Goal: Transaction & Acquisition: Obtain resource

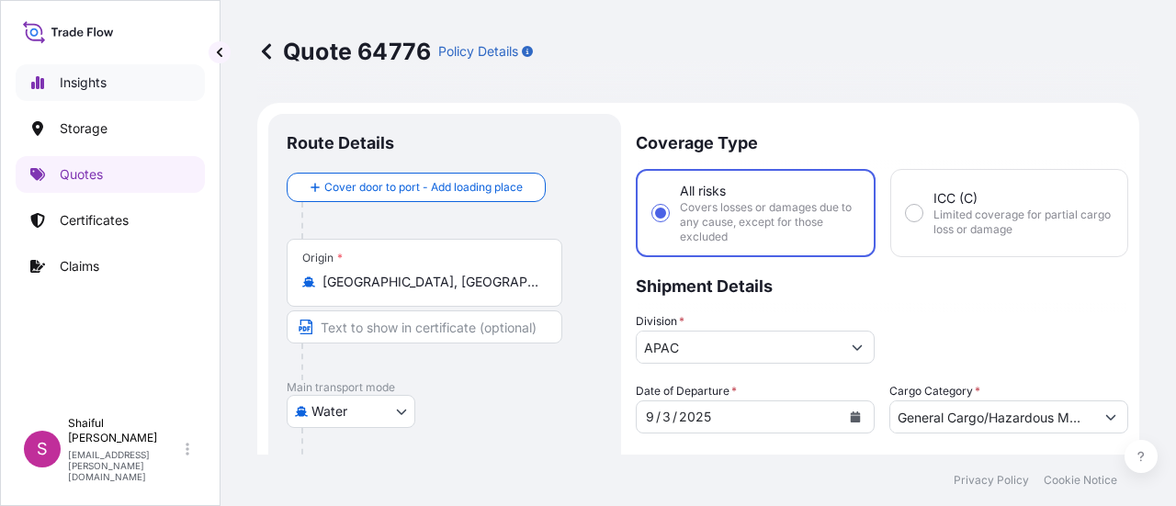
select select "Water"
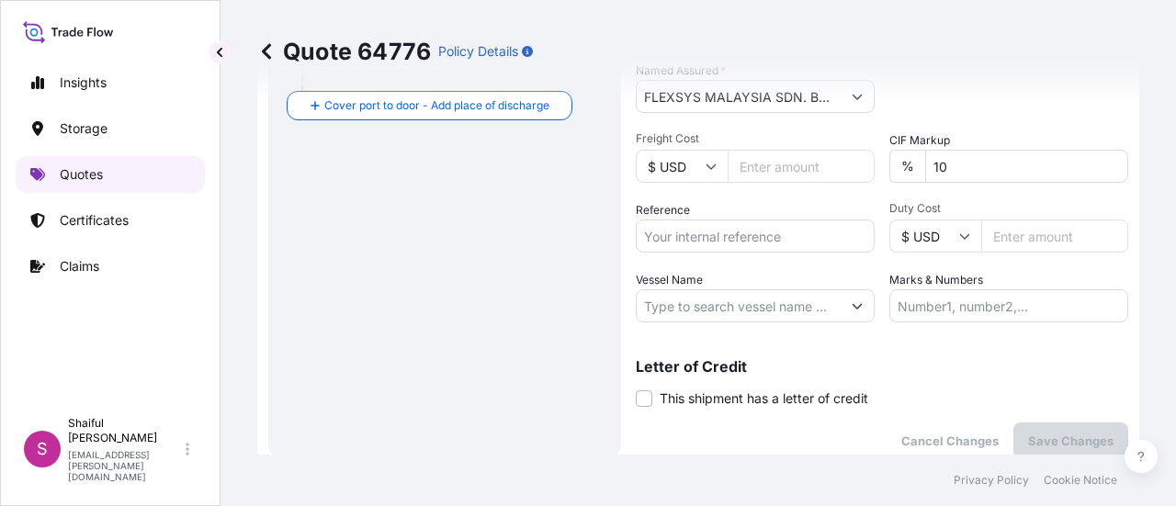
click at [70, 174] on p "Quotes" at bounding box center [81, 174] width 43 height 18
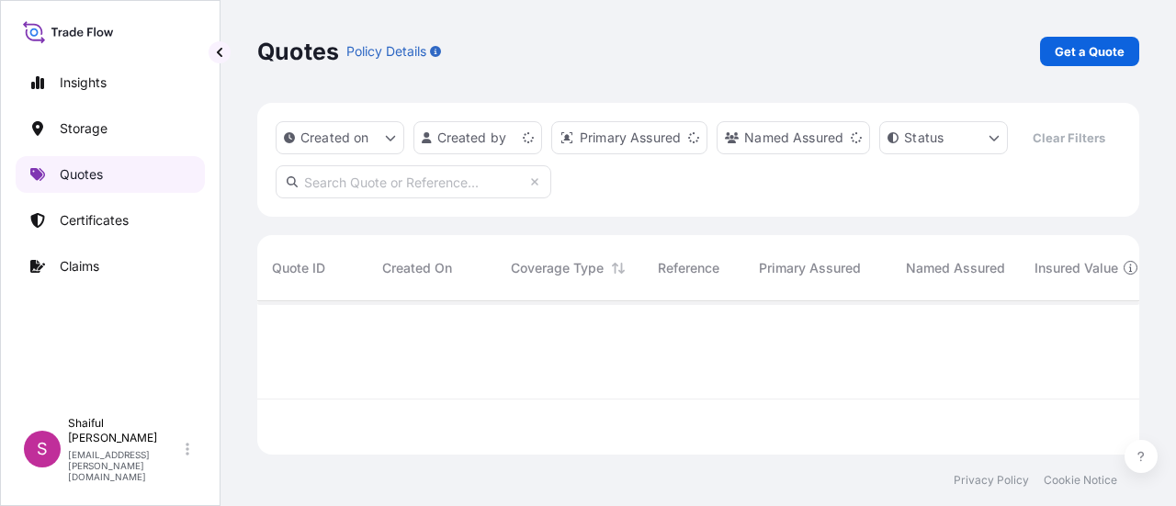
scroll to position [150, 867]
click at [1065, 42] on p "Get a Quote" at bounding box center [1089, 51] width 70 height 18
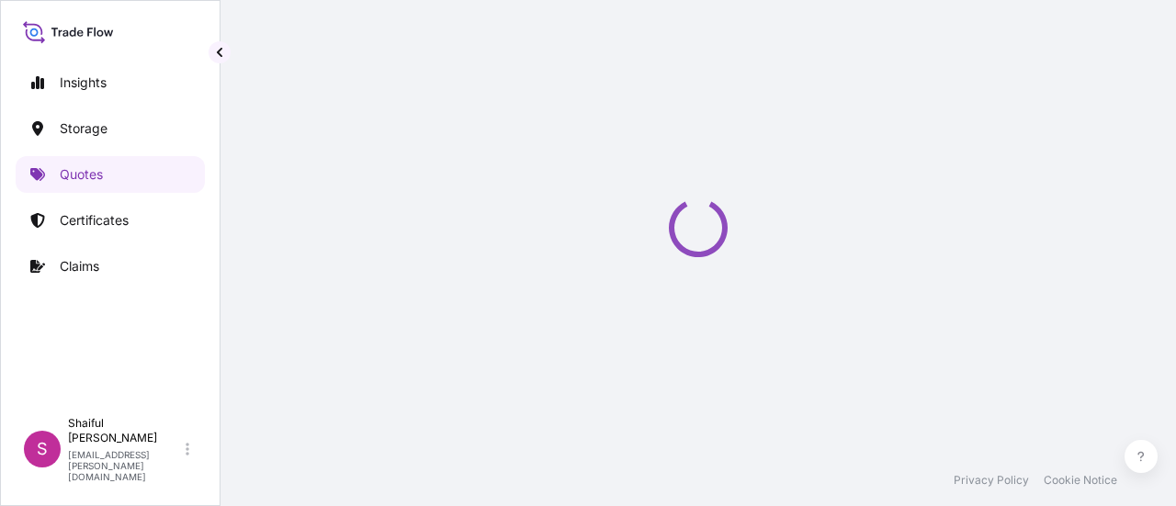
scroll to position [29, 0]
select select "Water"
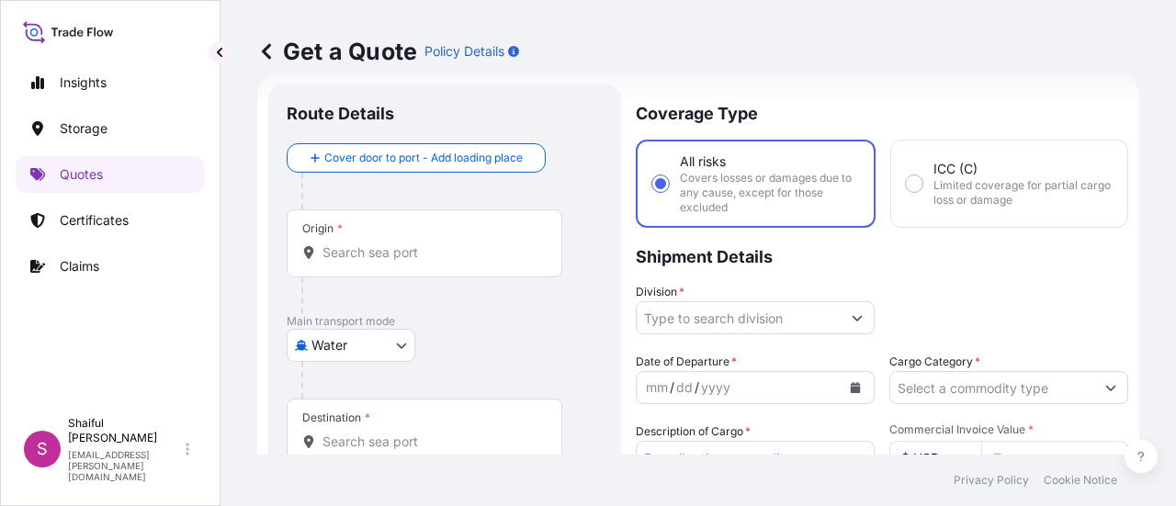
click at [456, 247] on input "Origin *" at bounding box center [430, 252] width 217 height 18
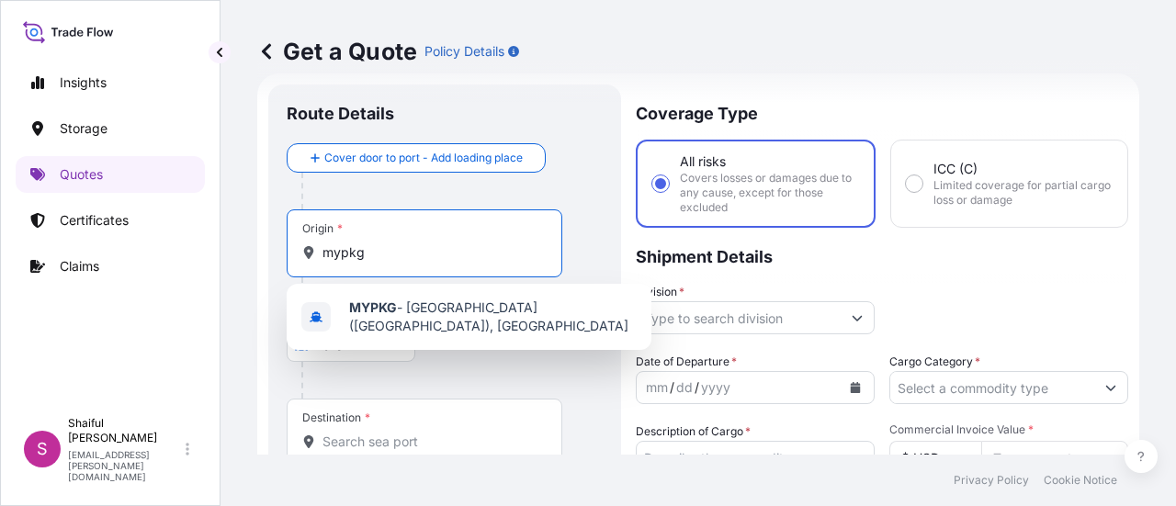
click at [444, 251] on input "mypkg" at bounding box center [430, 252] width 217 height 18
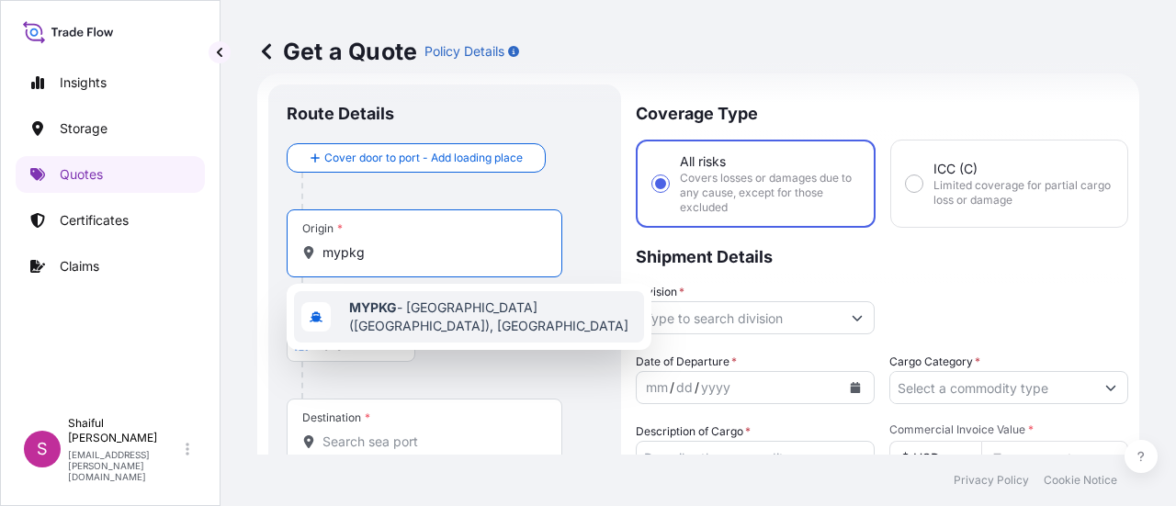
click at [431, 316] on span "MYPKG - [GEOGRAPHIC_DATA] ([GEOGRAPHIC_DATA]), [GEOGRAPHIC_DATA]" at bounding box center [492, 316] width 287 height 37
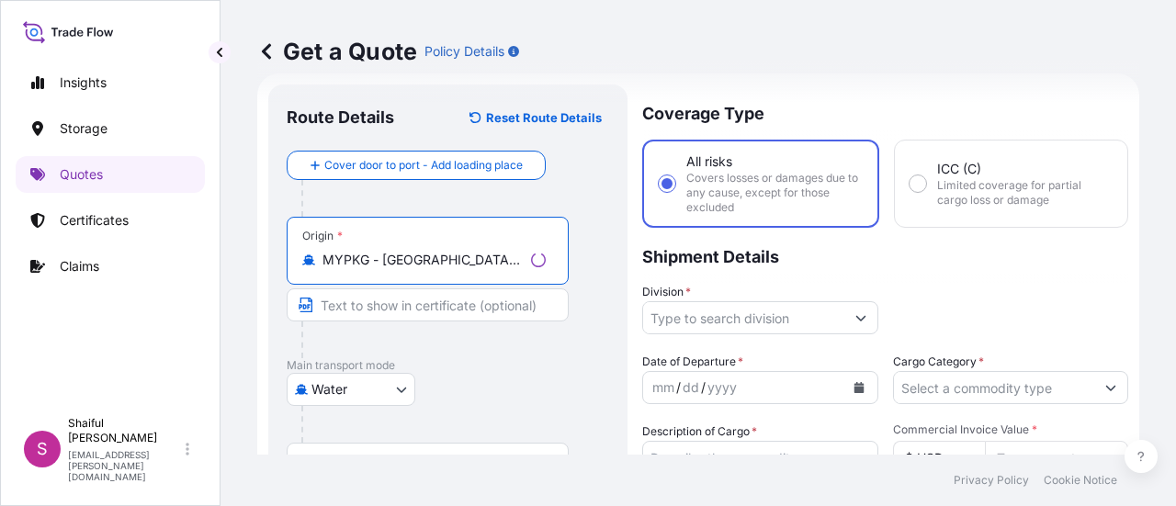
type input "MYPKG - [GEOGRAPHIC_DATA] ([GEOGRAPHIC_DATA]), [GEOGRAPHIC_DATA]"
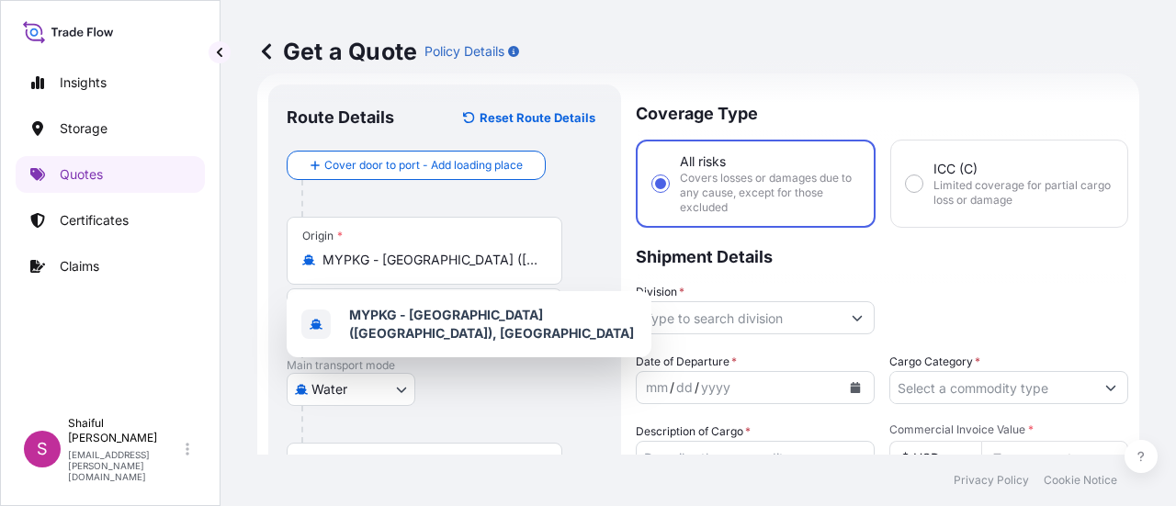
click at [406, 451] on div "Destination *" at bounding box center [425, 477] width 276 height 68
click at [406, 477] on input "Destination *" at bounding box center [430, 486] width 217 height 18
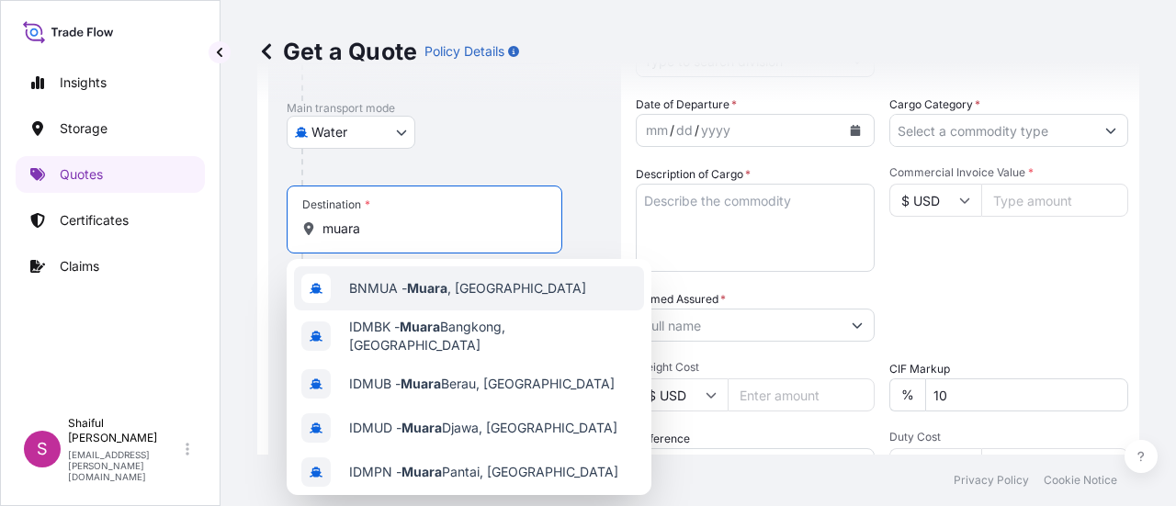
click at [426, 304] on div "BNMUA - [GEOGRAPHIC_DATA] , [GEOGRAPHIC_DATA]" at bounding box center [469, 288] width 350 height 44
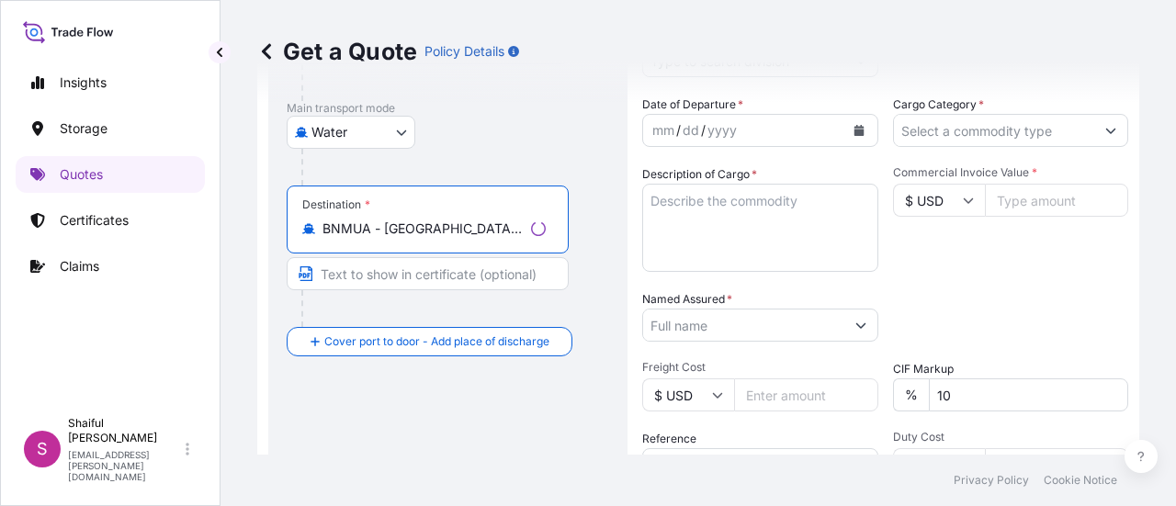
type input "BNMUA - [GEOGRAPHIC_DATA], [GEOGRAPHIC_DATA]"
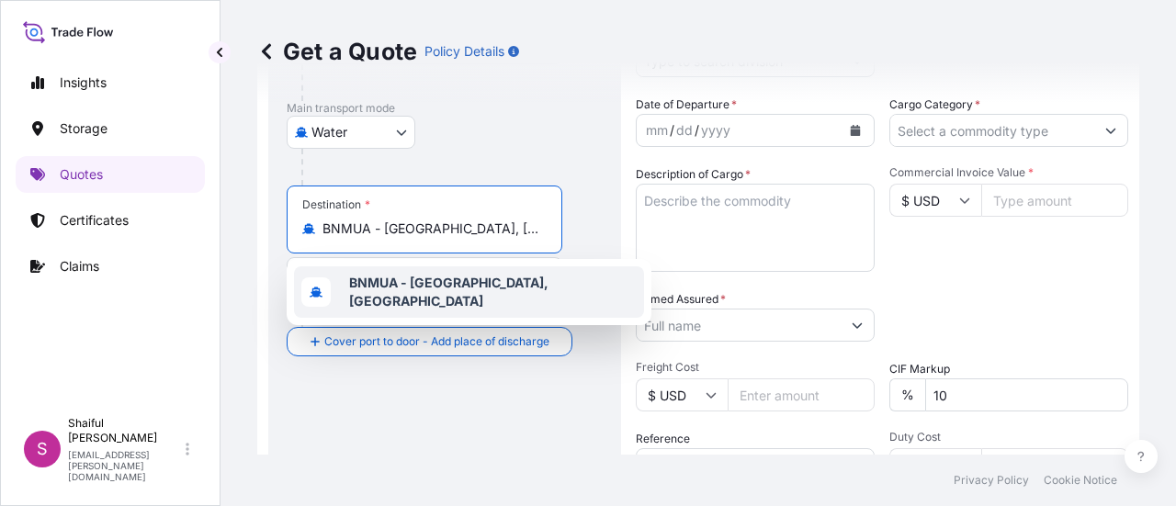
click at [458, 285] on b "BNMUA - [GEOGRAPHIC_DATA], [GEOGRAPHIC_DATA]" at bounding box center [448, 292] width 199 height 34
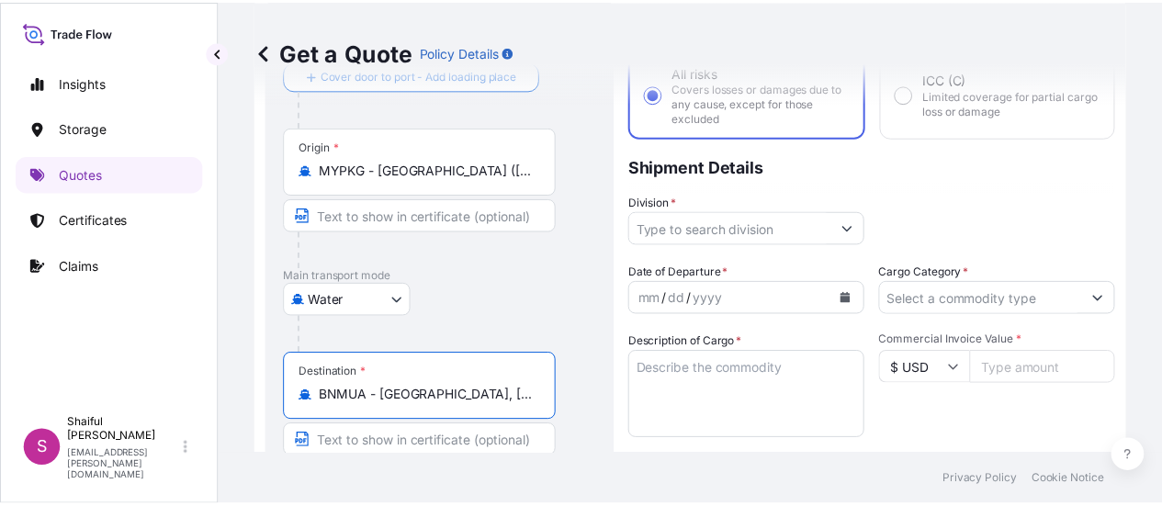
scroll to position [115, 0]
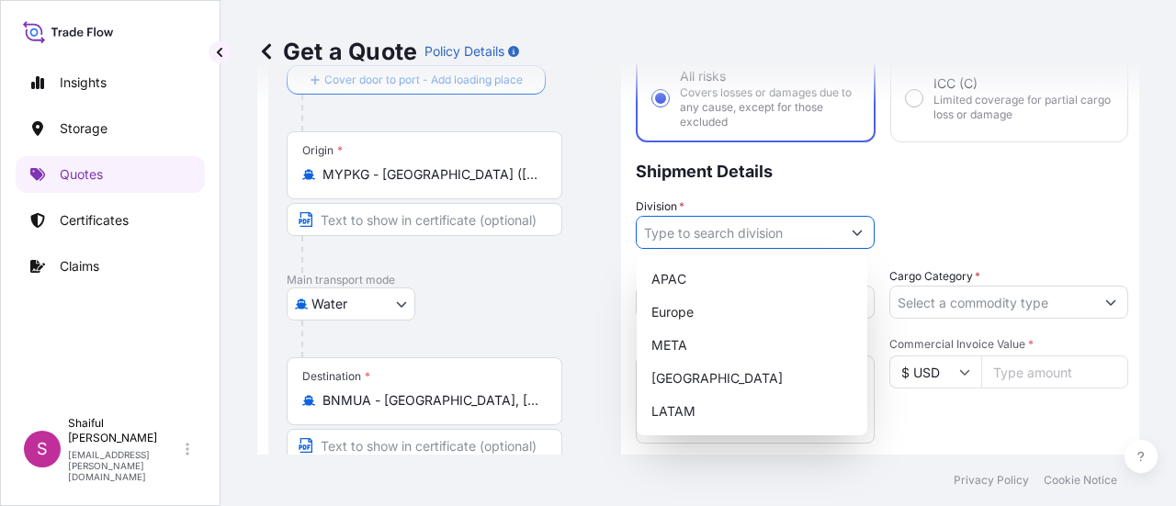
click at [815, 233] on input "Division *" at bounding box center [738, 232] width 204 height 33
click at [763, 274] on div "APAC" at bounding box center [752, 279] width 216 height 33
type input "APAC"
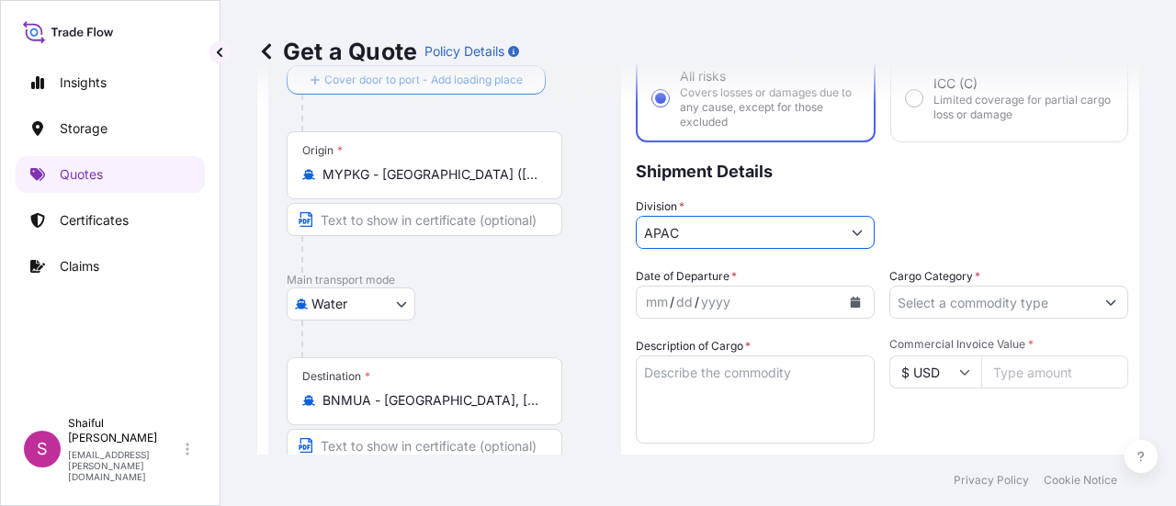
click at [771, 294] on div "mm / dd / yyyy" at bounding box center [738, 302] width 204 height 33
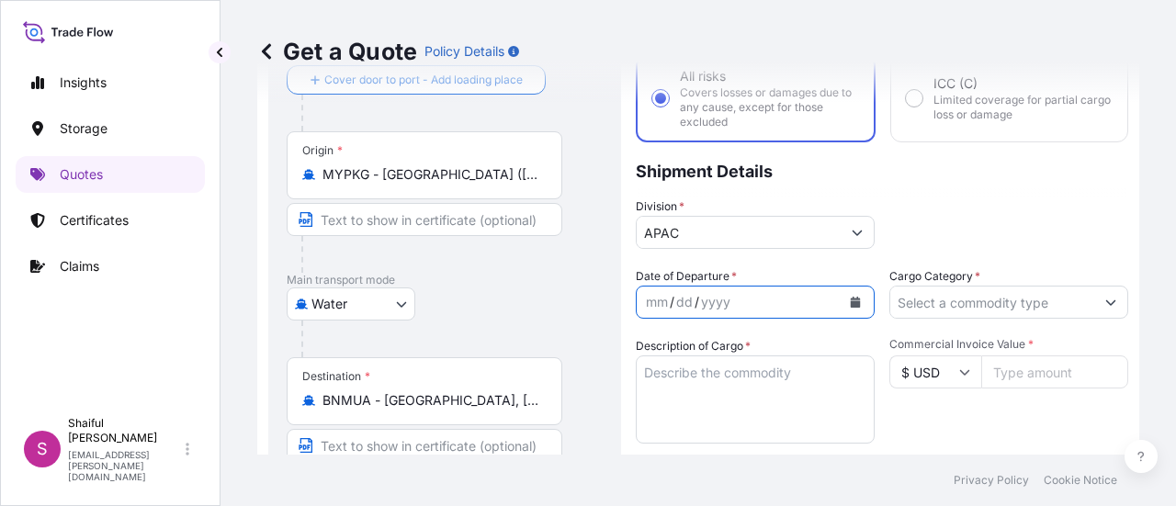
click at [840, 306] on button "Calendar" at bounding box center [854, 301] width 29 height 29
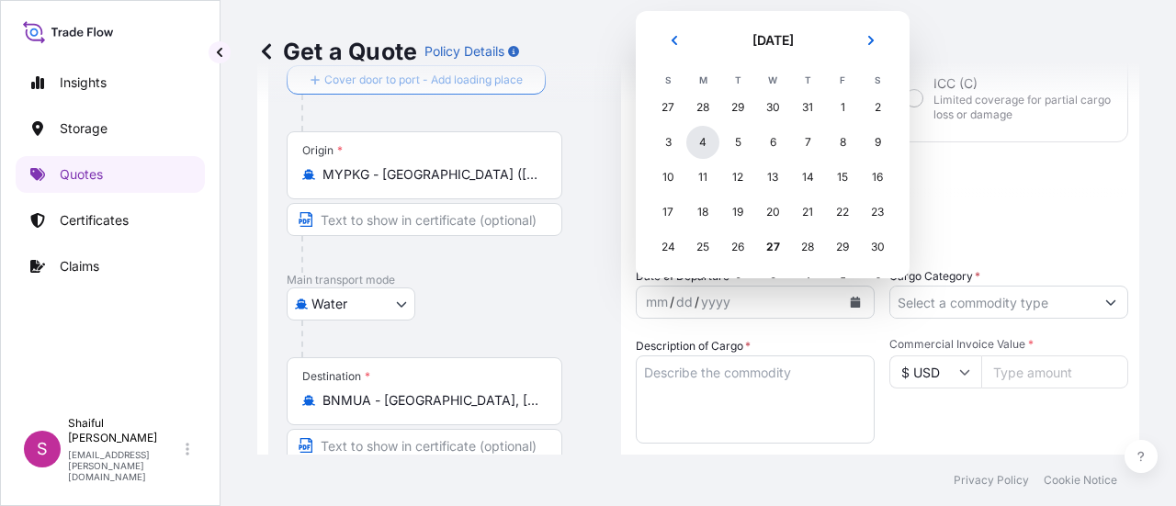
click at [702, 152] on div "4" at bounding box center [702, 142] width 33 height 33
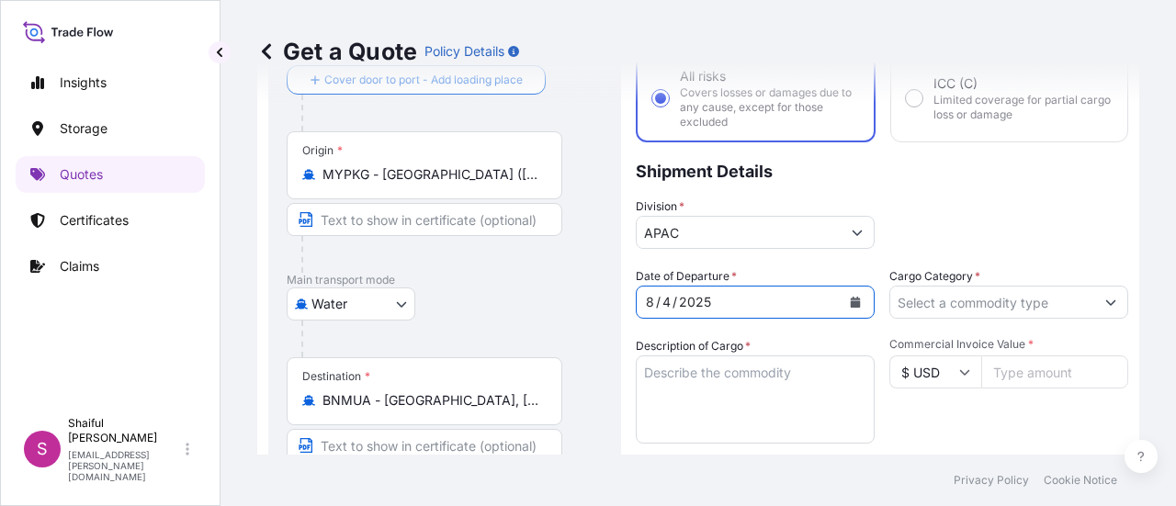
click at [849, 304] on icon "Calendar" at bounding box center [854, 302] width 11 height 11
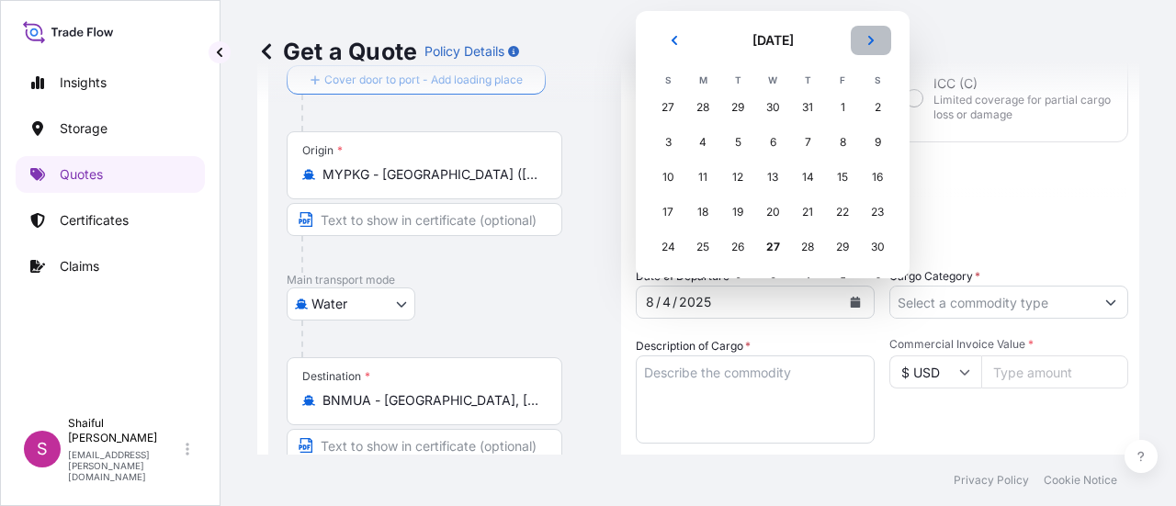
click at [872, 41] on icon "Next" at bounding box center [871, 40] width 6 height 9
click at [810, 118] on div "4" at bounding box center [807, 107] width 33 height 33
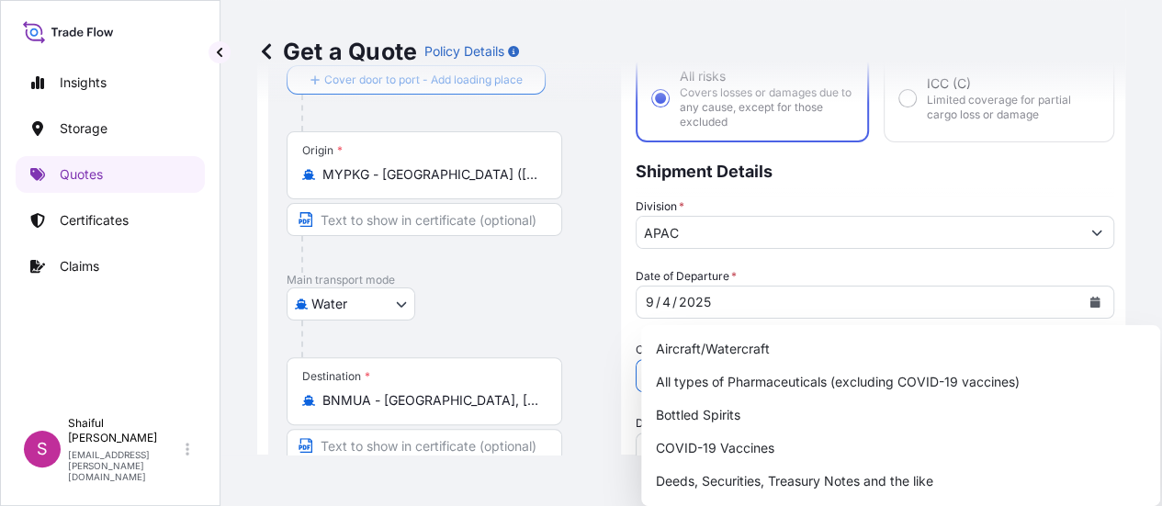
click at [1094, 359] on button "Show suggestions" at bounding box center [1096, 375] width 33 height 33
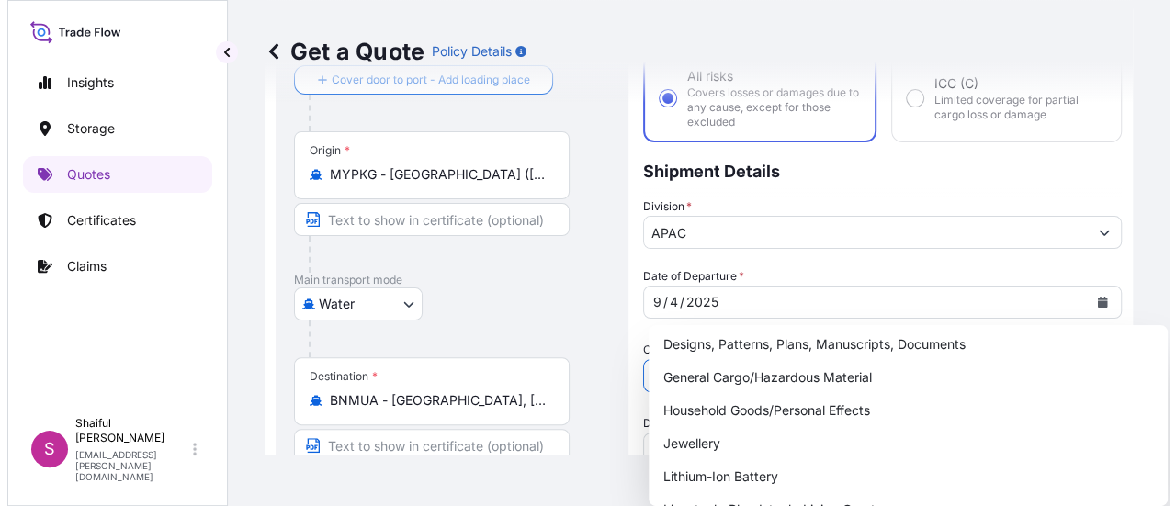
scroll to position [173, 0]
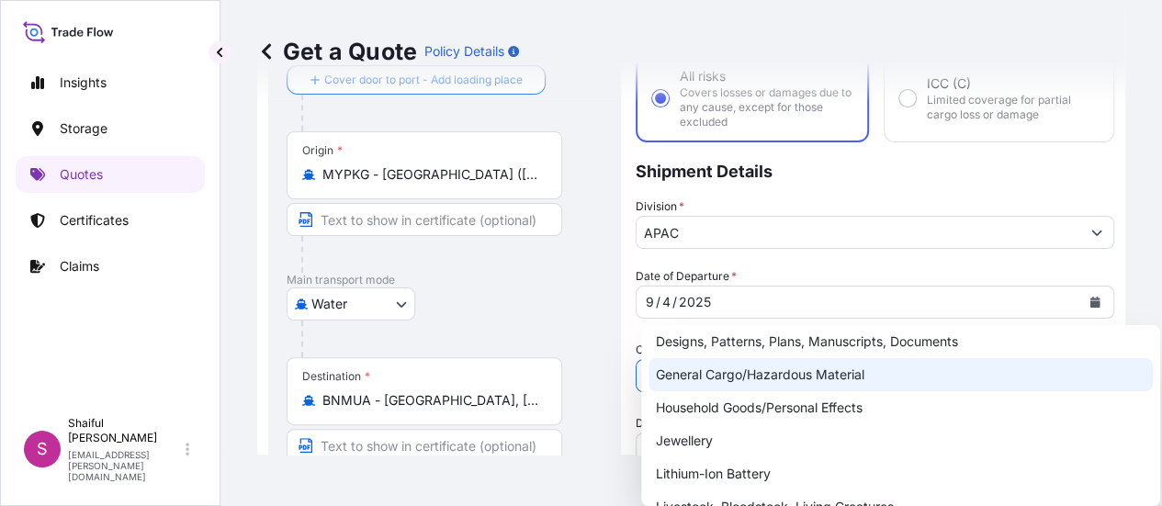
click at [901, 373] on div "General Cargo/Hazardous Material" at bounding box center [900, 374] width 504 height 33
type input "General Cargo/Hazardous Material"
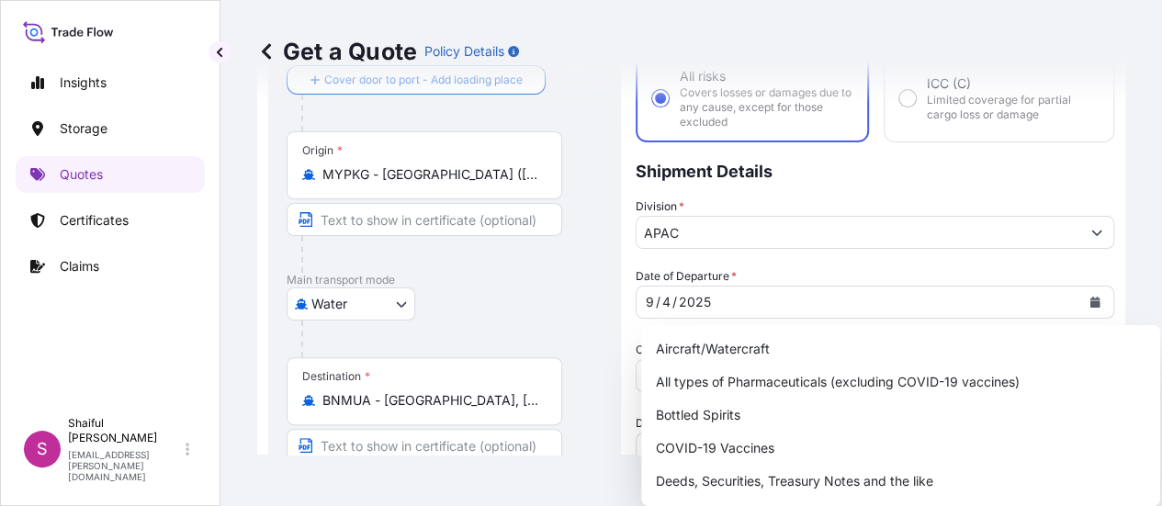
click at [921, 228] on div "Division * APAC" at bounding box center [875, 222] width 478 height 51
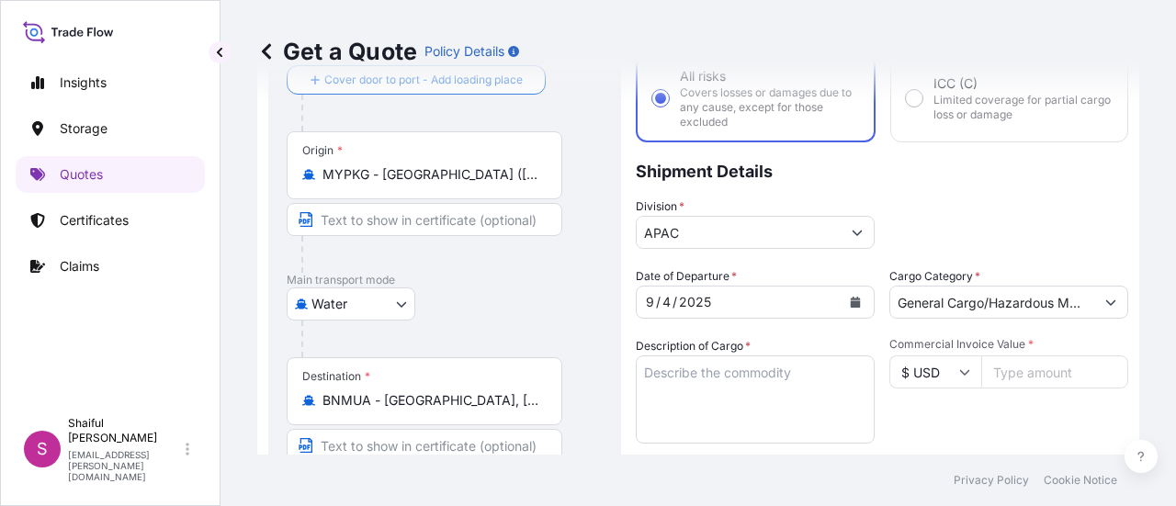
click at [961, 375] on icon at bounding box center [964, 371] width 11 height 11
click at [924, 379] on input "$ USD" at bounding box center [935, 371] width 92 height 33
click at [942, 376] on input "$ USD" at bounding box center [935, 371] width 92 height 33
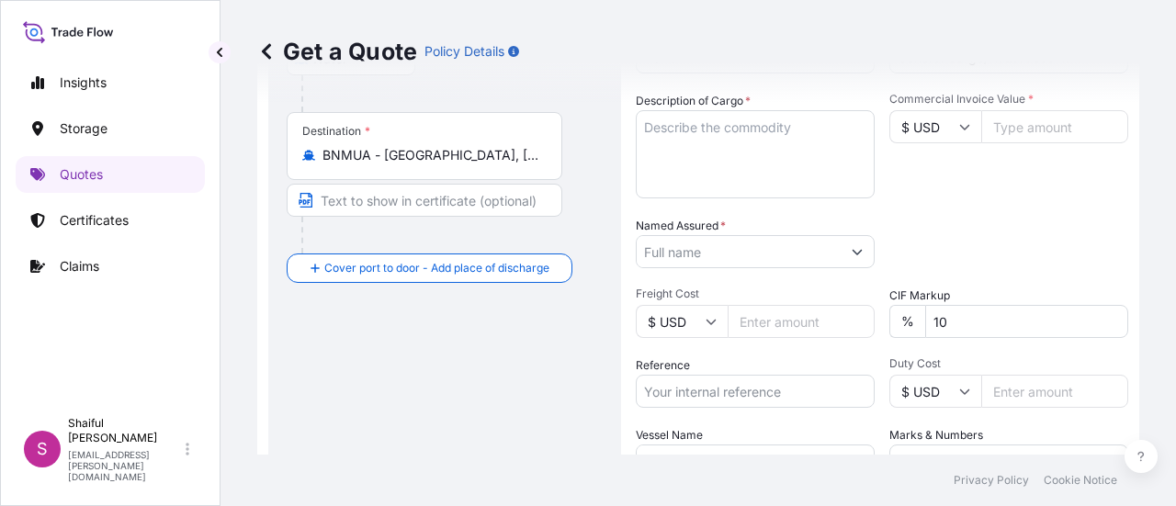
scroll to position [386, 0]
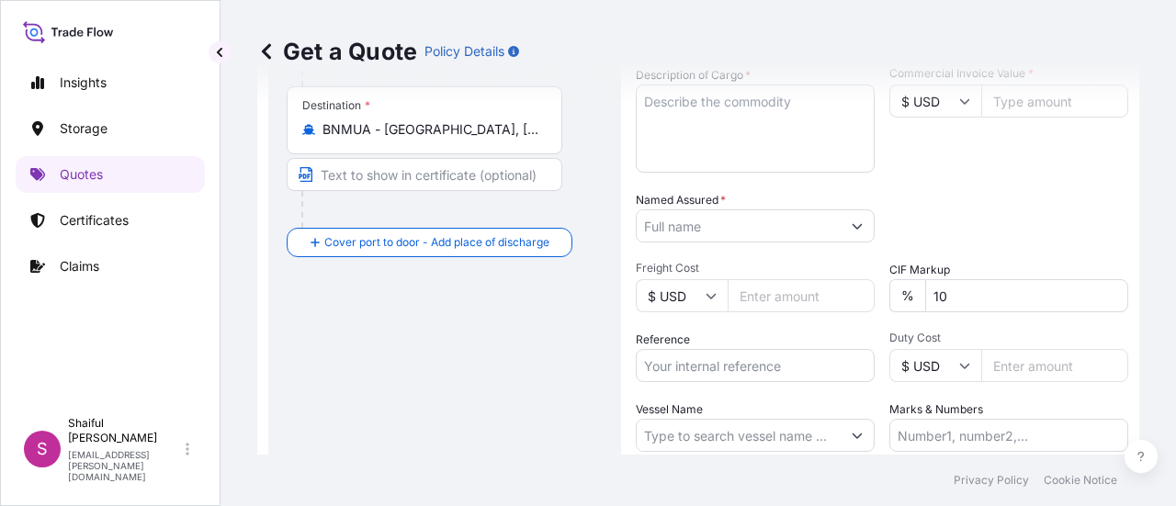
click at [962, 111] on input "$ USD" at bounding box center [935, 100] width 92 height 33
click at [923, 88] on div "$ SGD" at bounding box center [927, 70] width 77 height 35
type input "$ SGD"
click at [1017, 366] on input "Duty Cost" at bounding box center [1054, 365] width 147 height 33
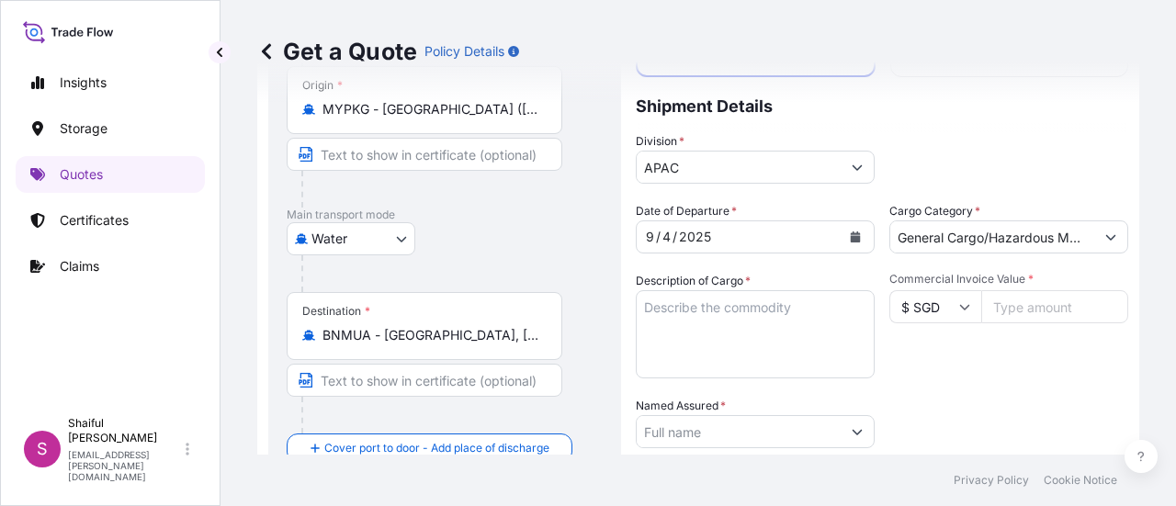
scroll to position [171, 0]
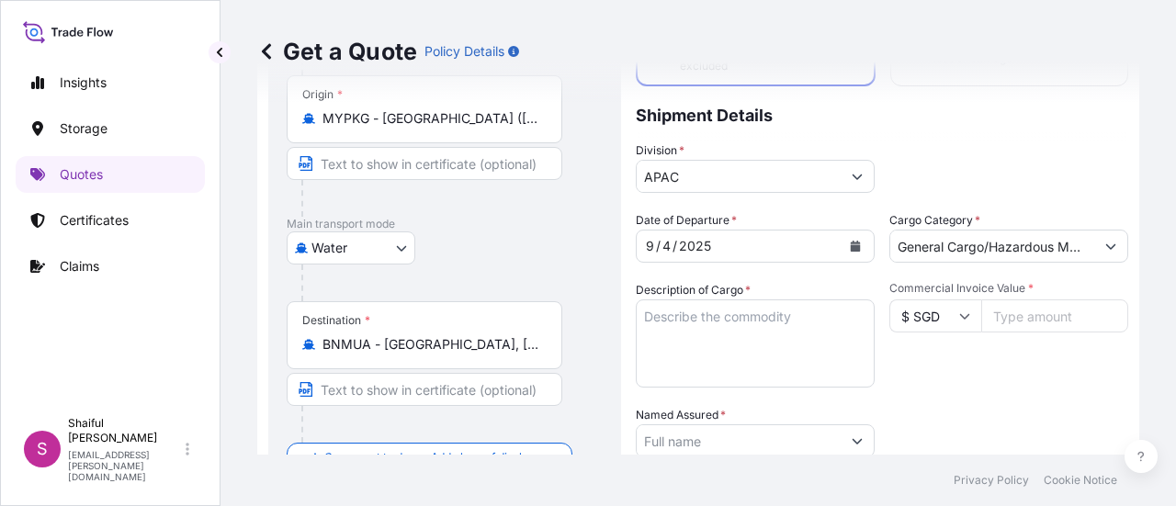
type input "94481.90"
click at [776, 323] on textarea "Description of Cargo *" at bounding box center [755, 343] width 239 height 88
paste textarea "LUBRICATING OIL"
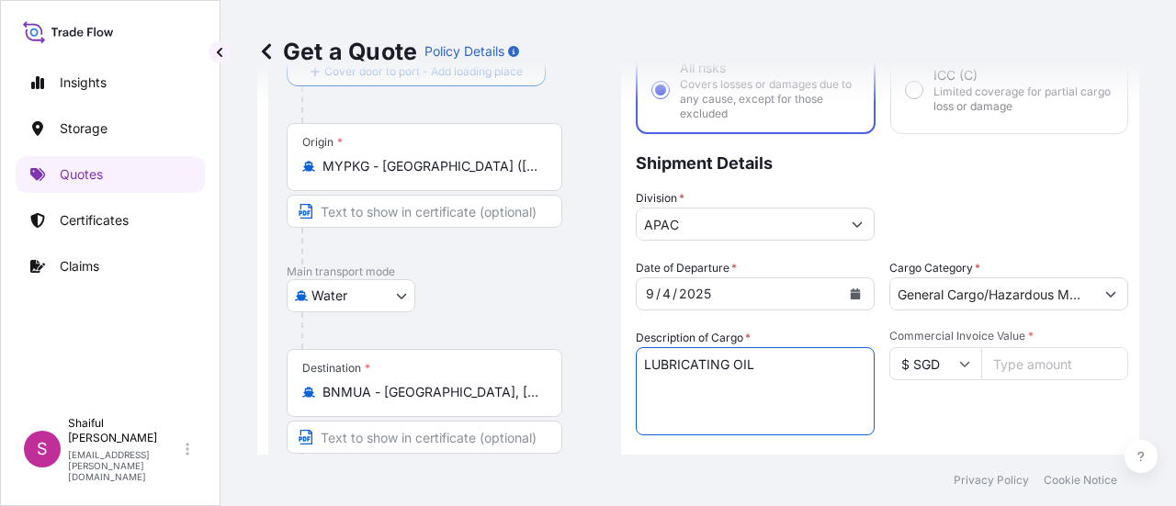
scroll to position [221, 0]
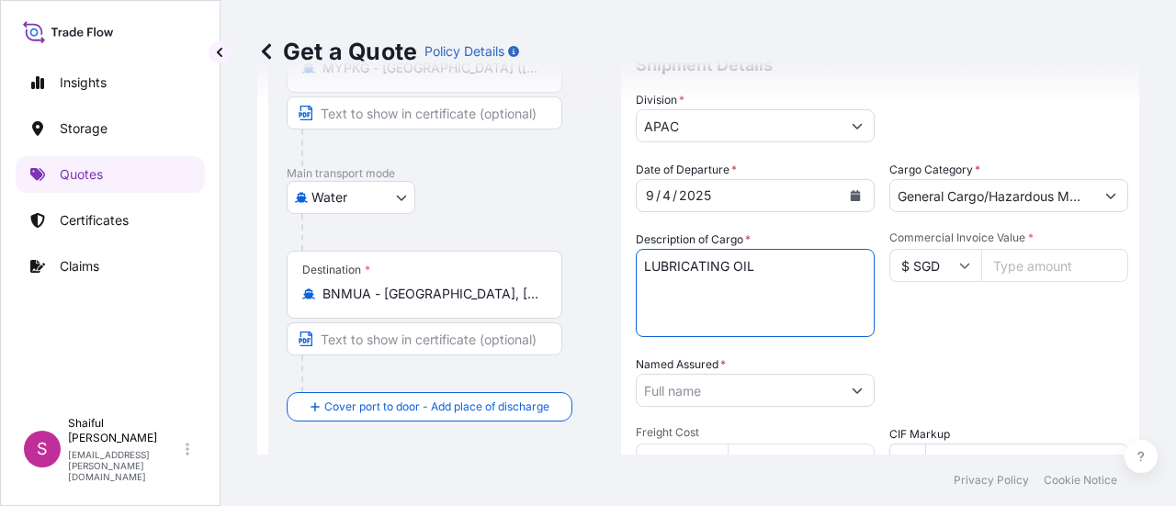
type textarea "LUBRICATING OIL"
click at [1018, 267] on input "Commercial Invoice Value *" at bounding box center [1054, 265] width 147 height 33
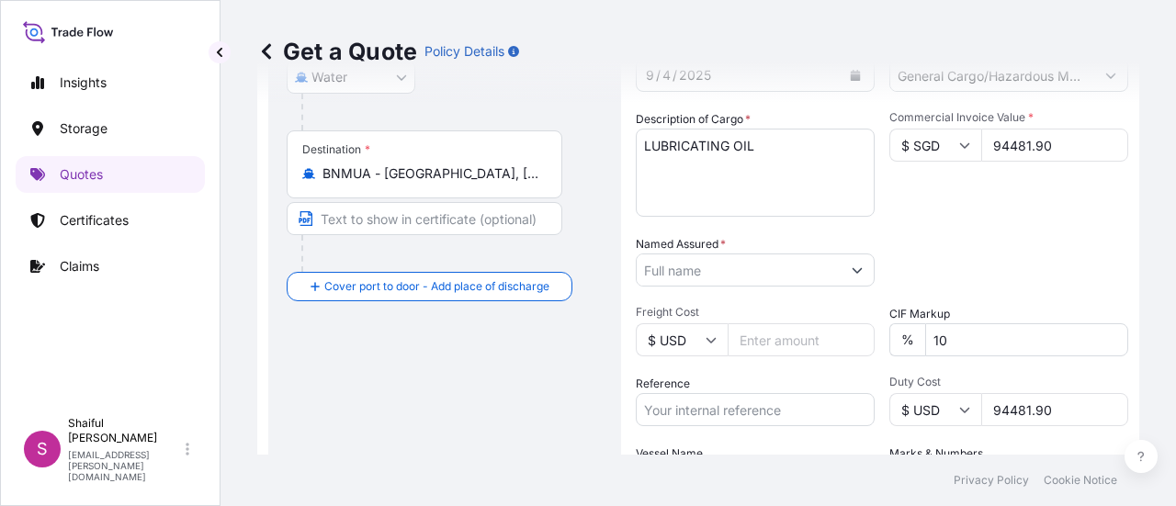
scroll to position [346, 0]
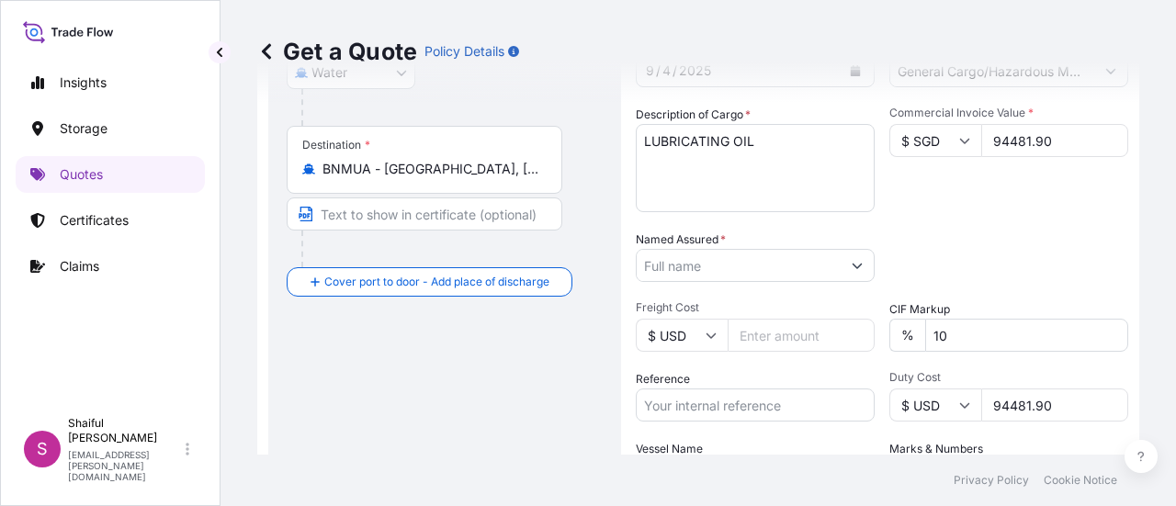
type input "94481.90"
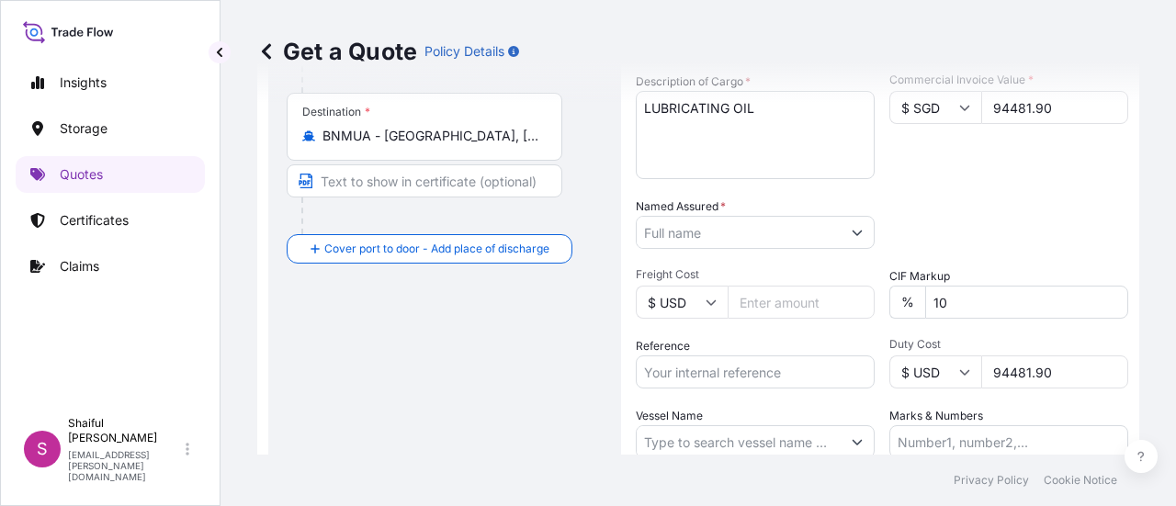
scroll to position [382, 0]
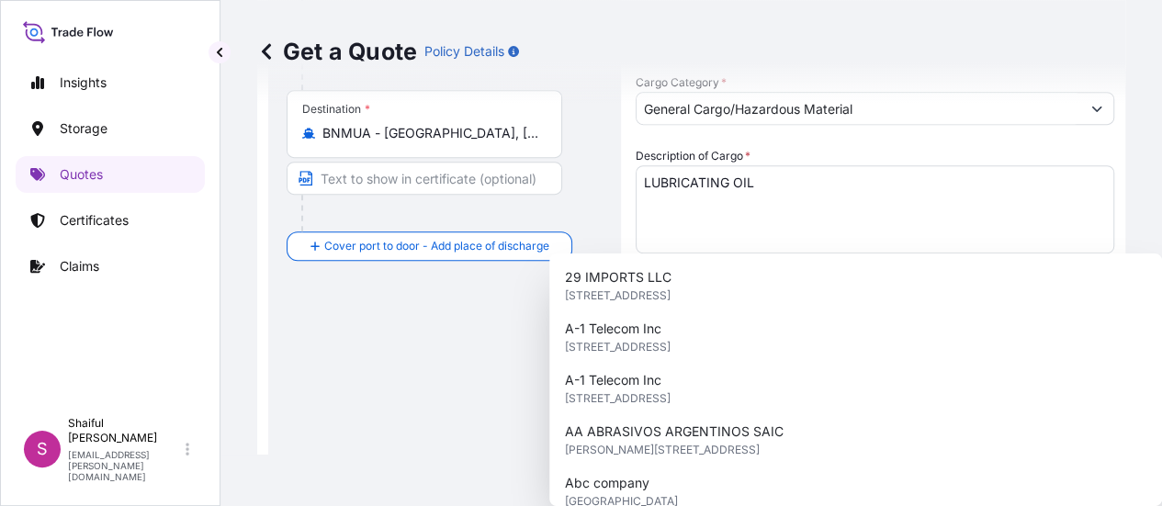
click at [726, 367] on input "Named Assured *" at bounding box center [858, 383] width 444 height 33
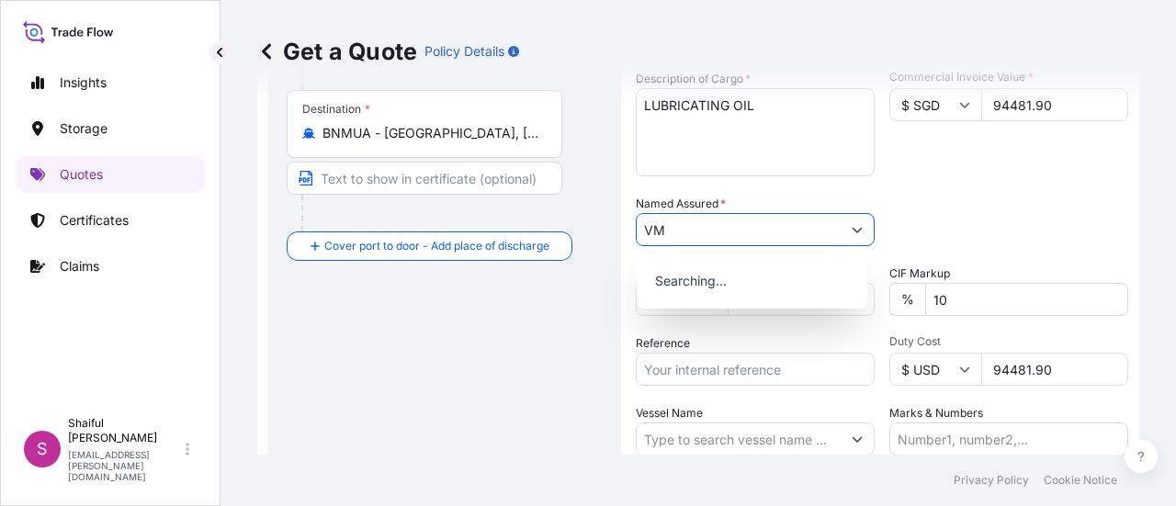
type input "V"
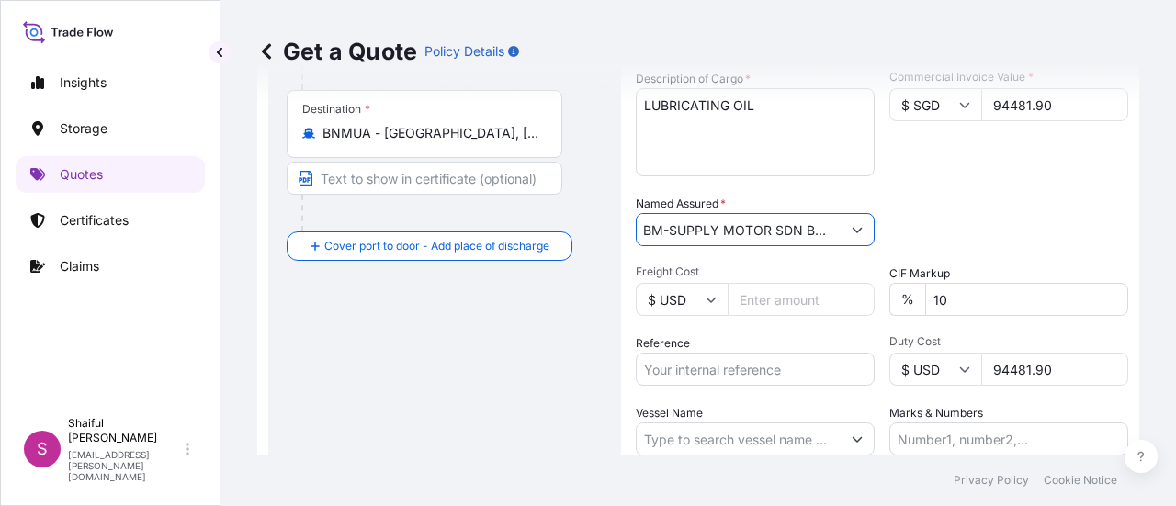
type input "BM-SUPPLY MOTOR SDN BHD"
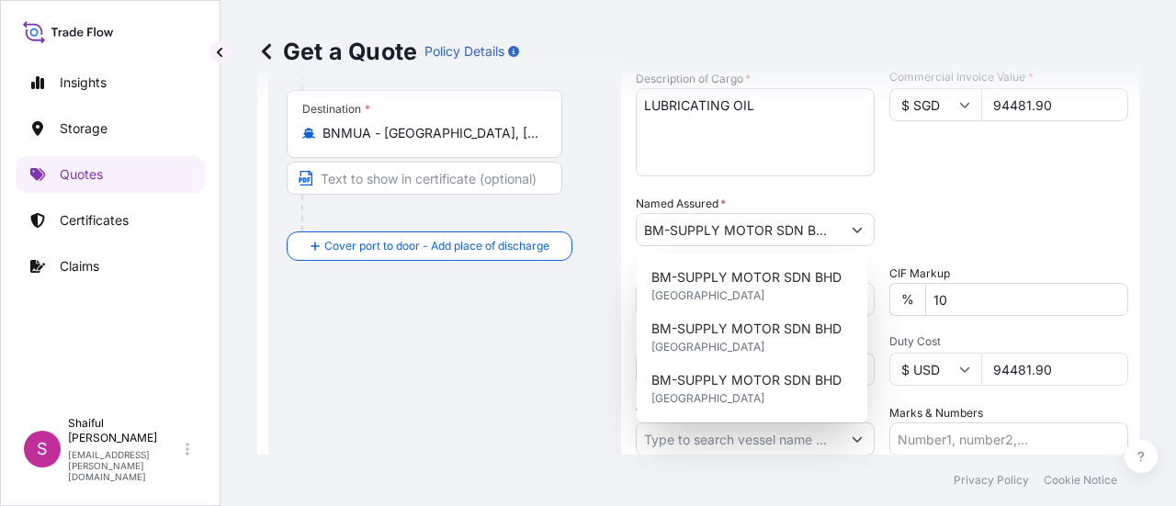
click at [997, 203] on div "Packing Category Type to search a container mode Please select a primary mode o…" at bounding box center [1008, 220] width 239 height 51
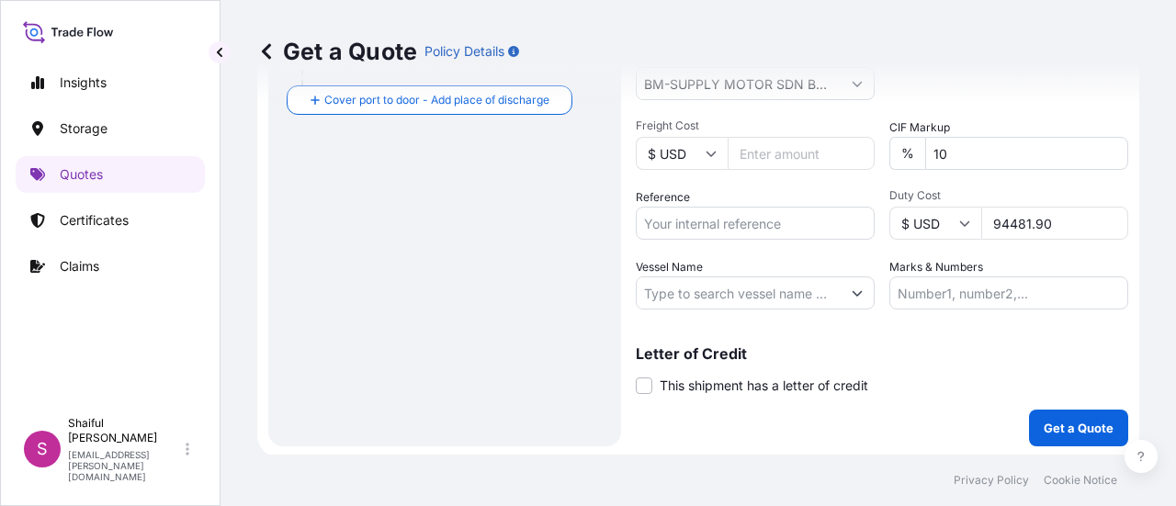
scroll to position [530, 0]
click at [1075, 425] on p "Get a Quote" at bounding box center [1078, 426] width 70 height 18
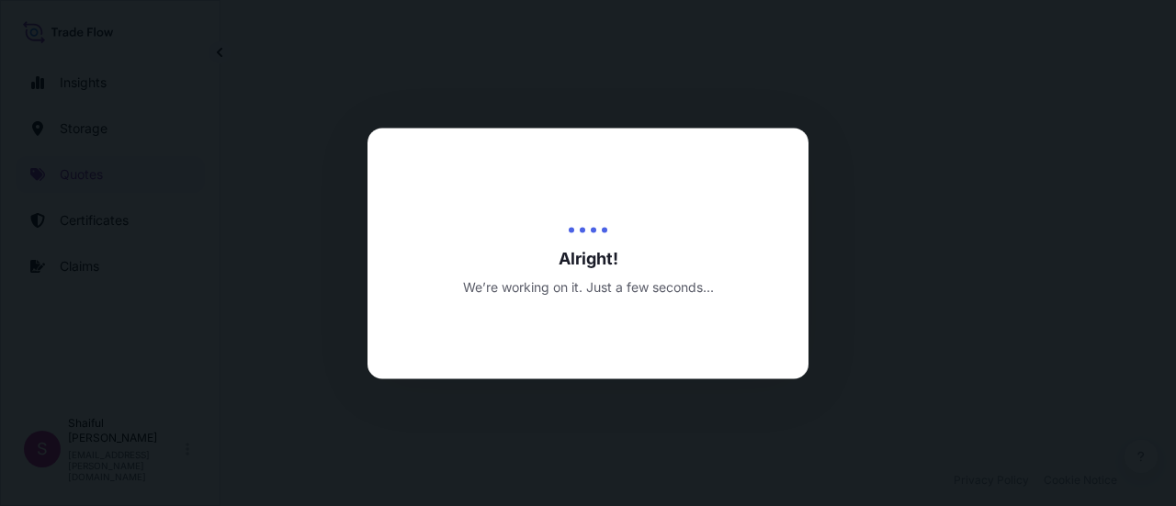
select select "Water"
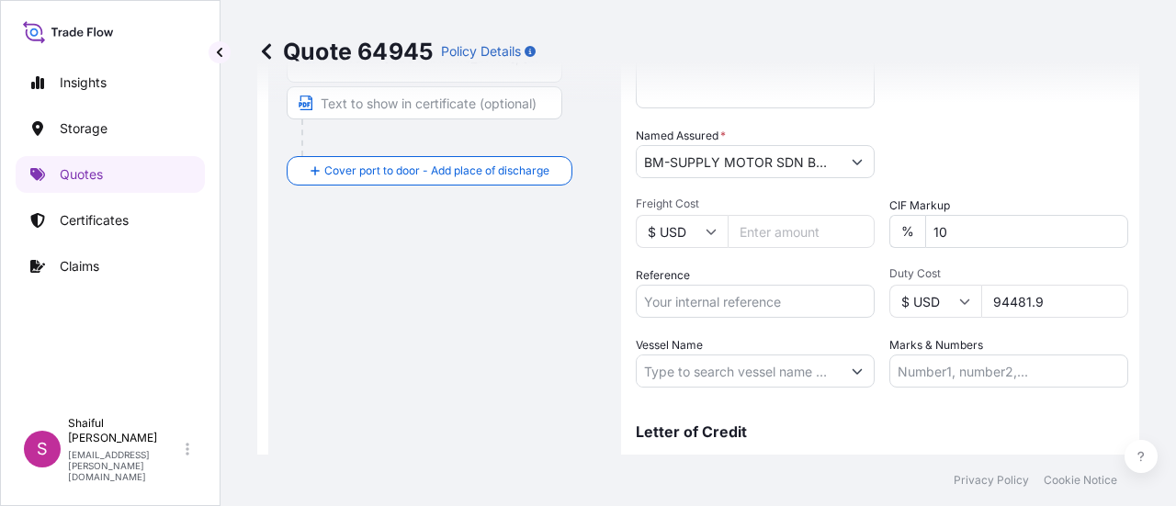
scroll to position [439, 0]
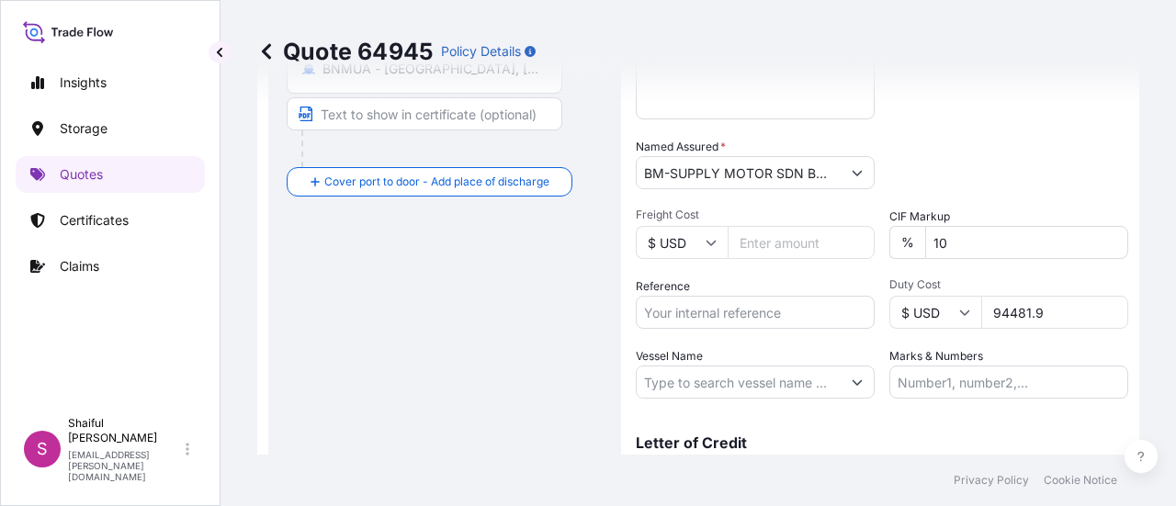
drag, startPoint x: 1036, startPoint y: 312, endPoint x: 972, endPoint y: 314, distance: 64.3
click at [972, 314] on div "$ USD 94481.9" at bounding box center [1008, 312] width 239 height 33
drag, startPoint x: 1158, startPoint y: 157, endPoint x: 1171, endPoint y: 146, distance: 16.9
click at [1171, 146] on div "Quote 64945 Policy Details Route Details Cover door to port - Add loading place…" at bounding box center [697, 227] width 955 height 455
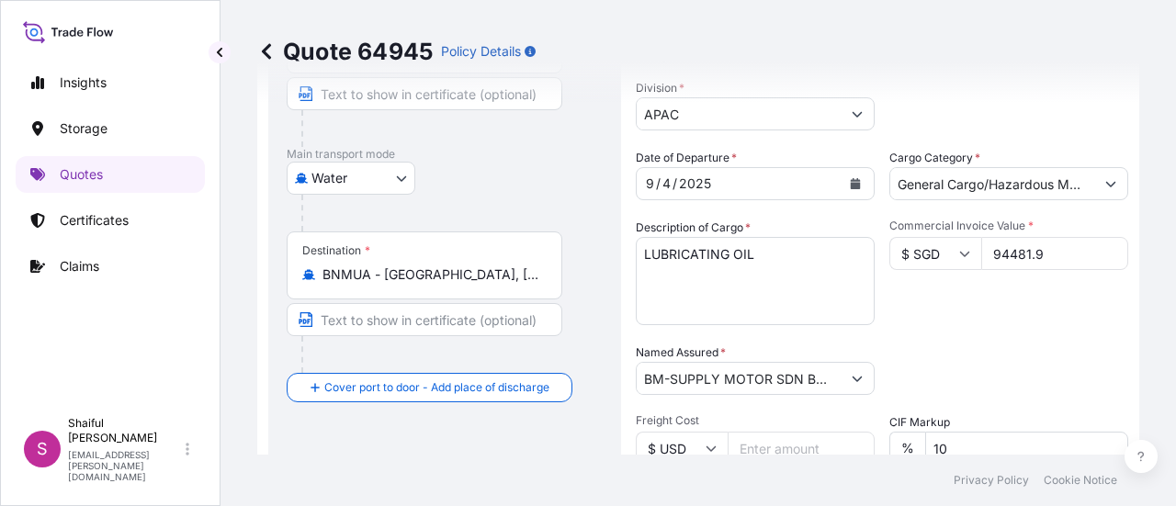
scroll to position [243, 0]
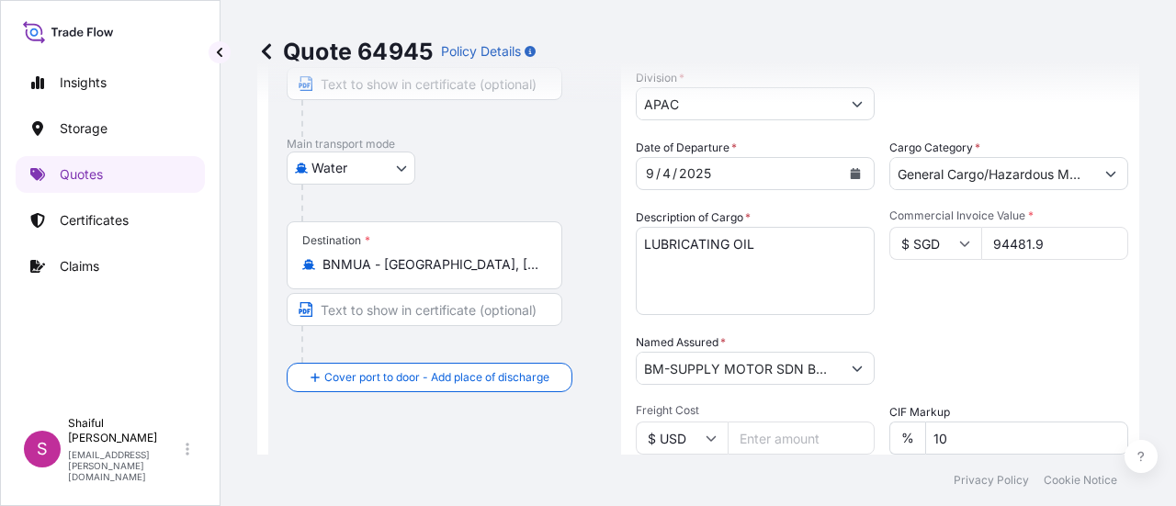
click at [997, 343] on div "Packing Category Type to search a container mode Please select a primary mode o…" at bounding box center [1008, 358] width 239 height 51
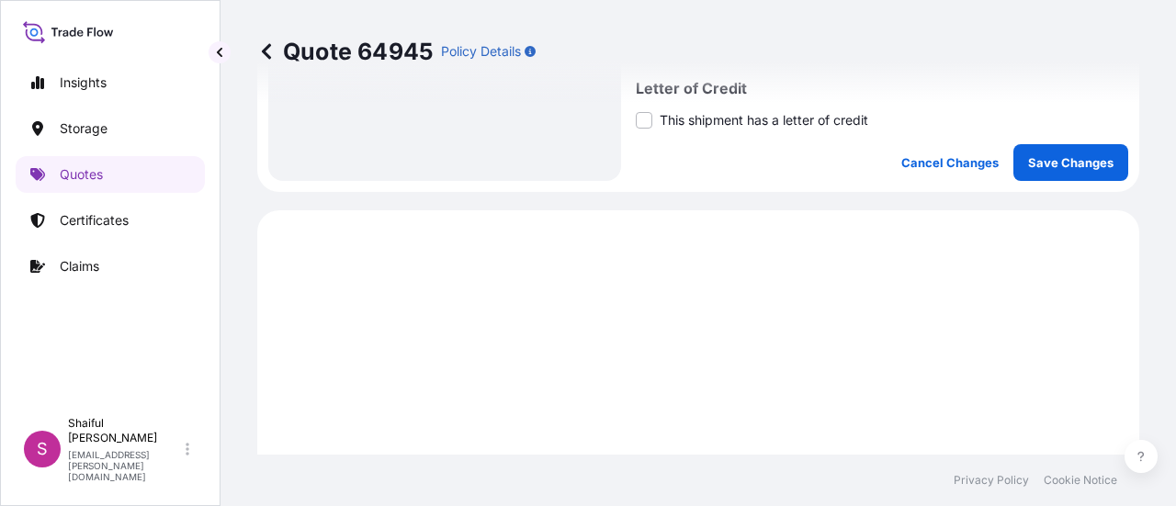
scroll to position [790, 0]
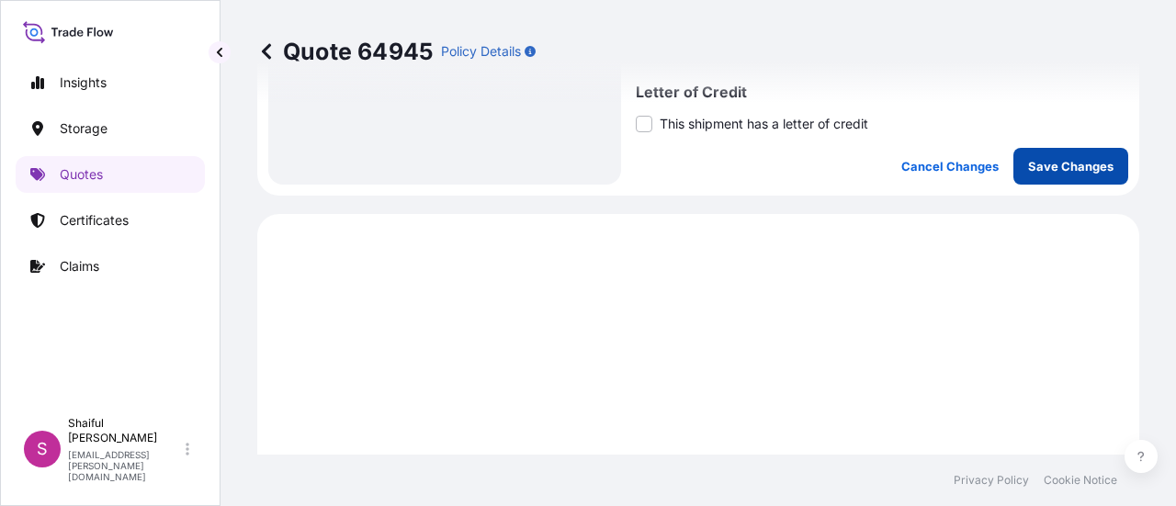
click at [1070, 167] on p "Save Changes" at bounding box center [1070, 166] width 85 height 18
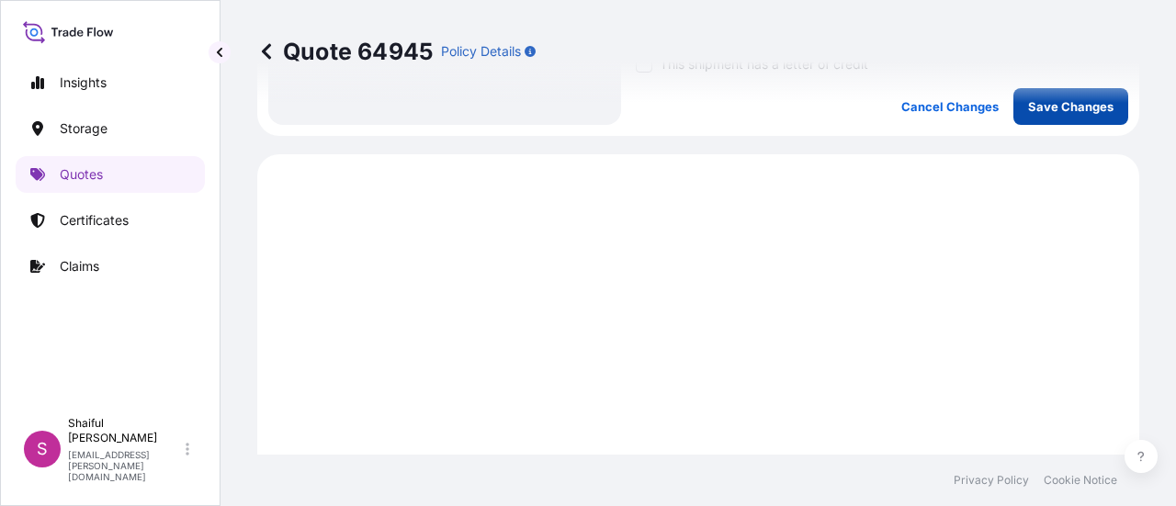
scroll to position [911, 0]
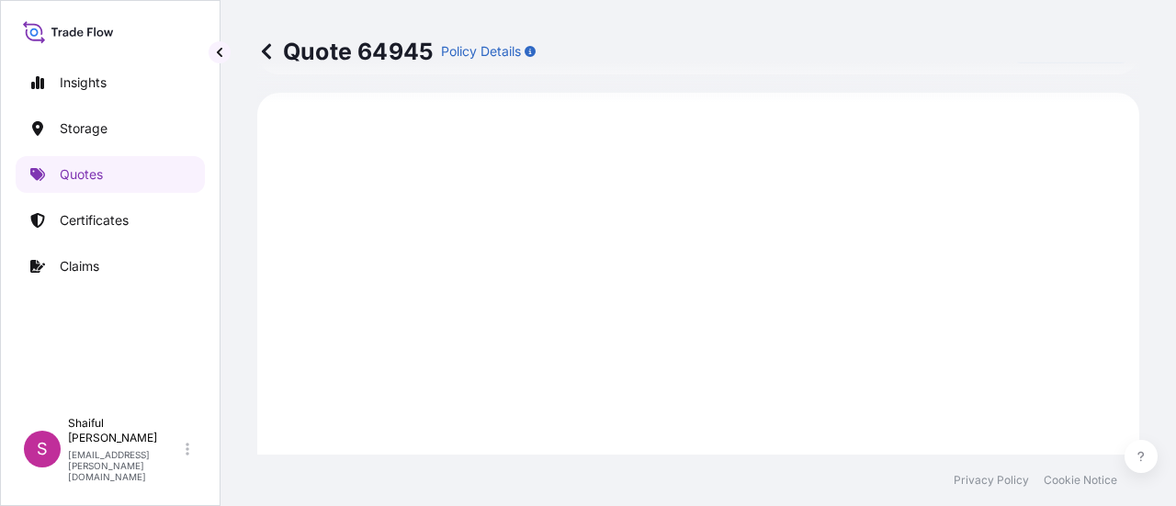
select select "Water"
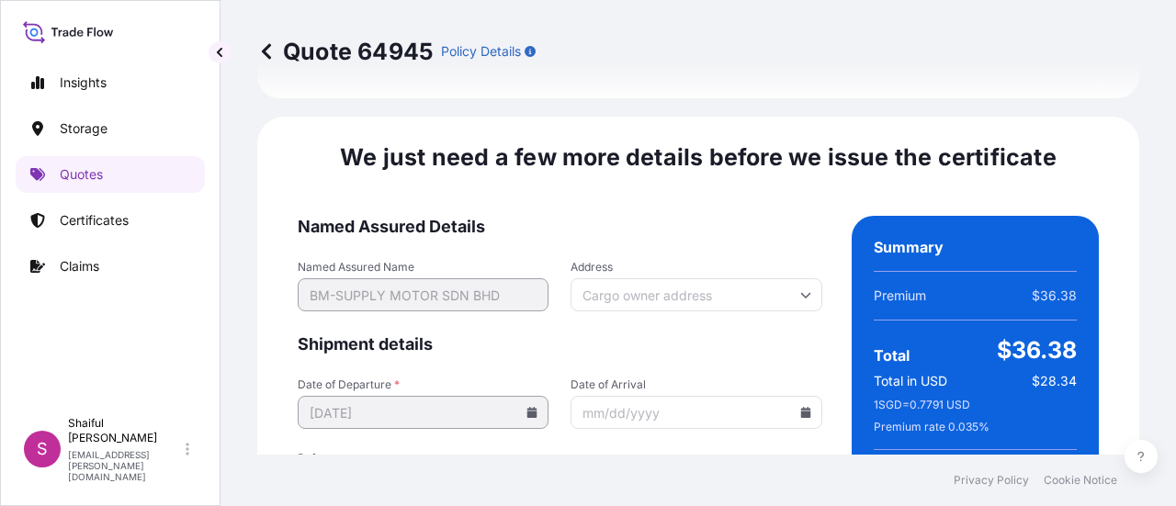
scroll to position [3001, 0]
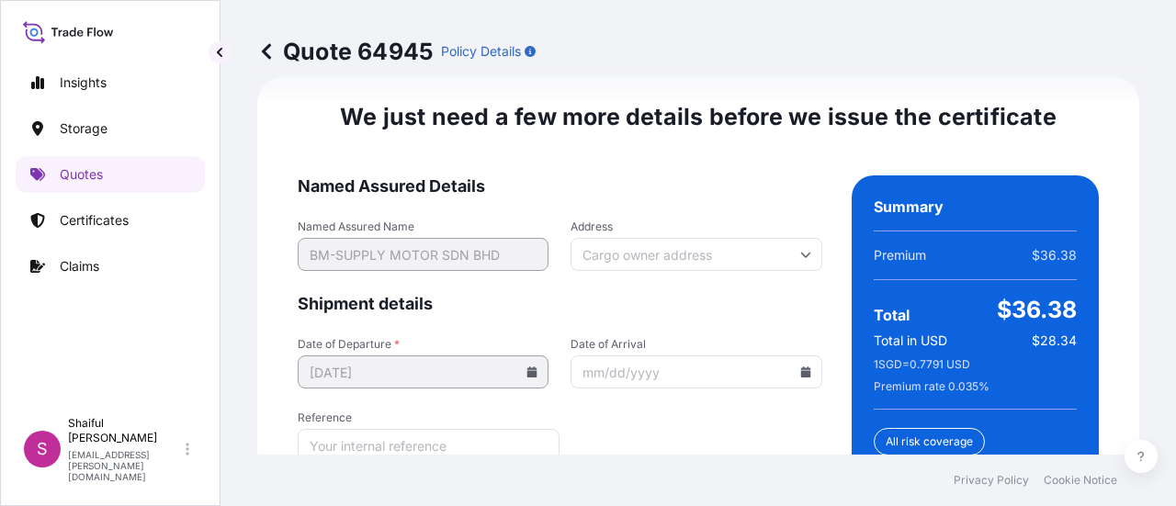
click at [789, 367] on input "Date of Arrival" at bounding box center [695, 371] width 251 height 33
click at [800, 367] on icon at bounding box center [805, 371] width 11 height 11
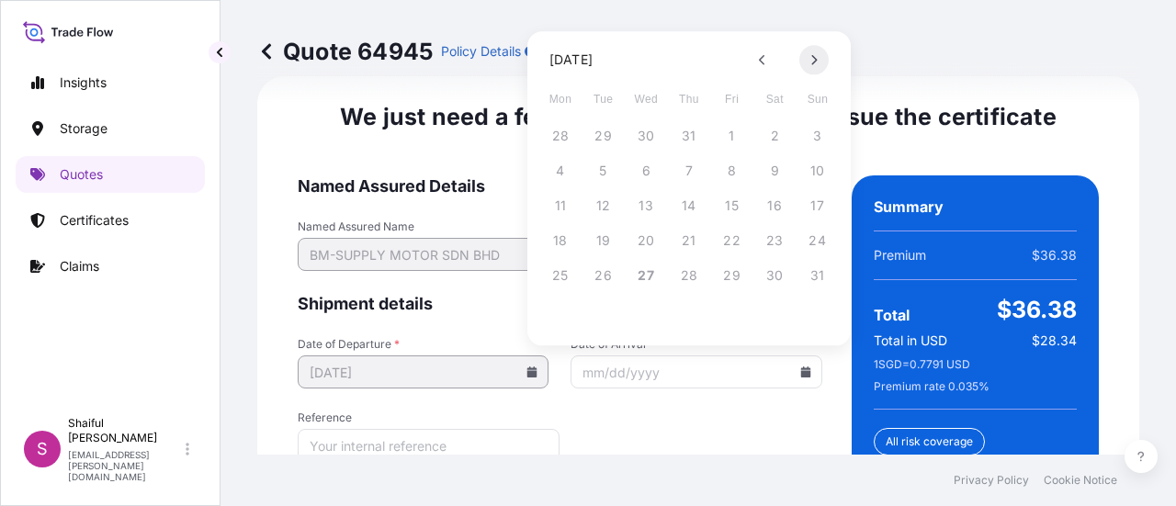
click at [821, 59] on button at bounding box center [813, 59] width 29 height 29
click at [817, 134] on button "7" at bounding box center [817, 135] width 29 height 29
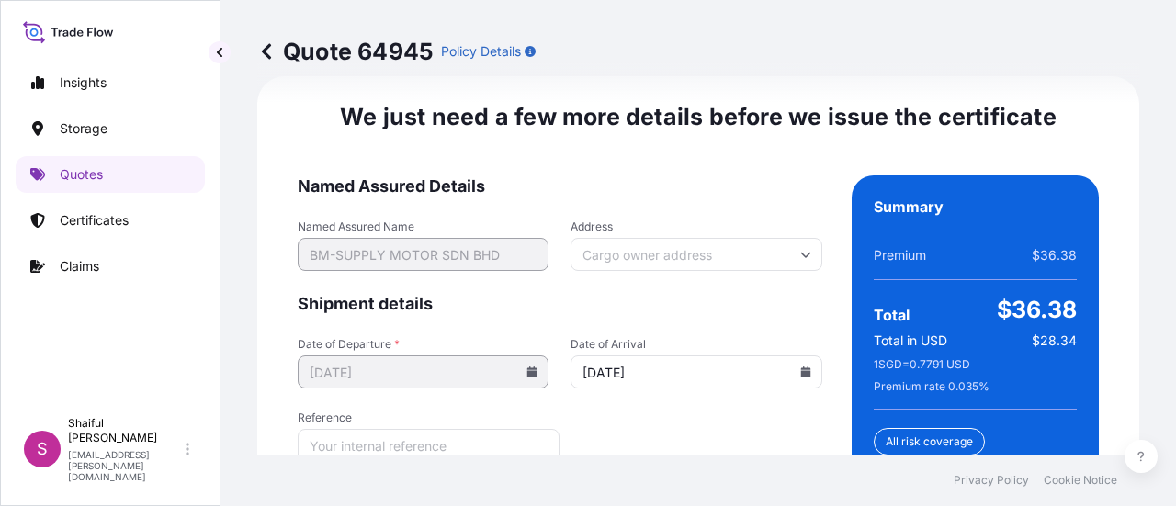
type input "[DATE]"
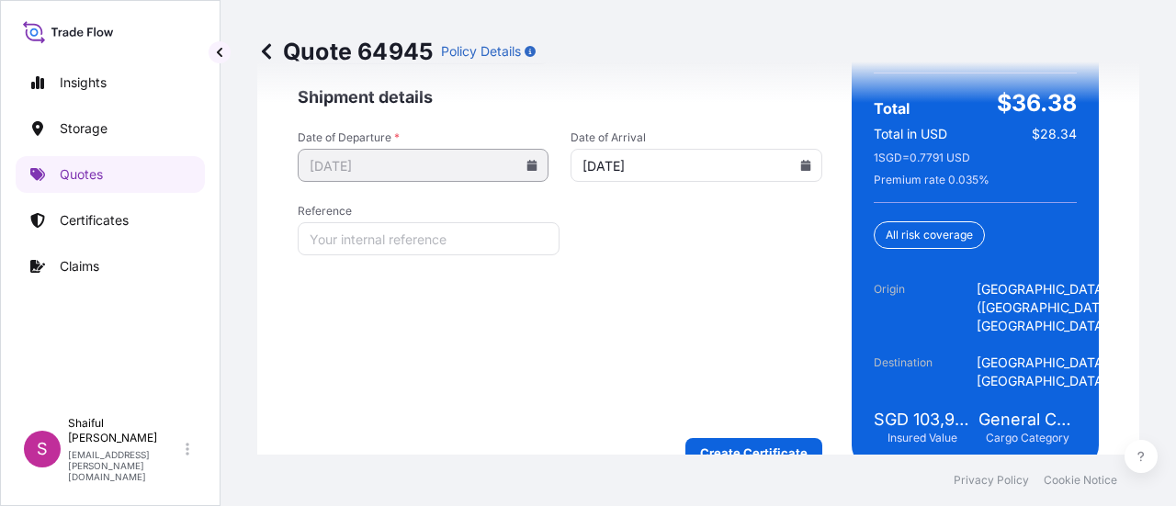
scroll to position [3242, 0]
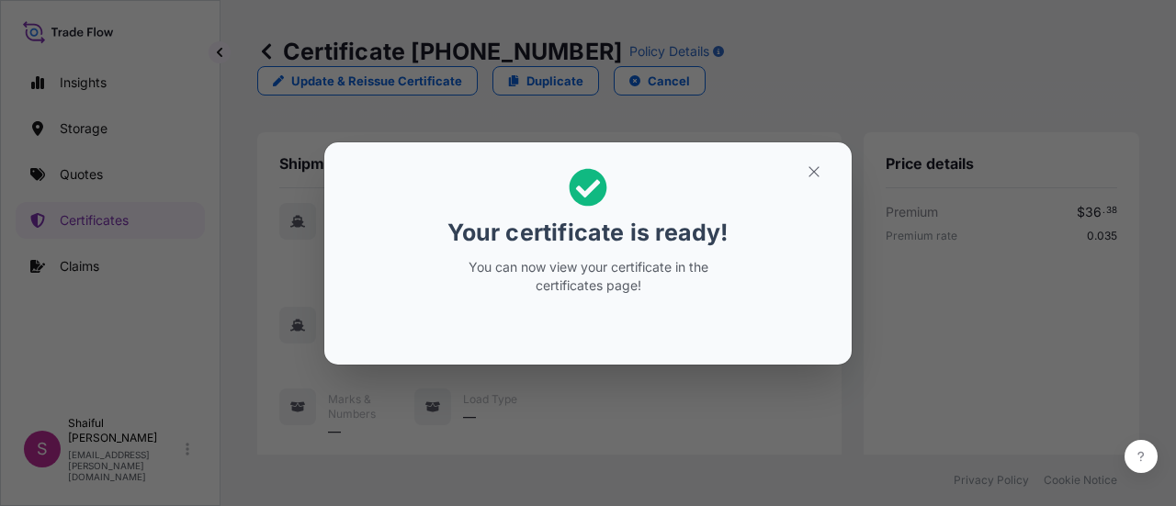
click at [962, 253] on div "Your certificate is ready! You can now view your certificate in the certificate…" at bounding box center [588, 253] width 1176 height 506
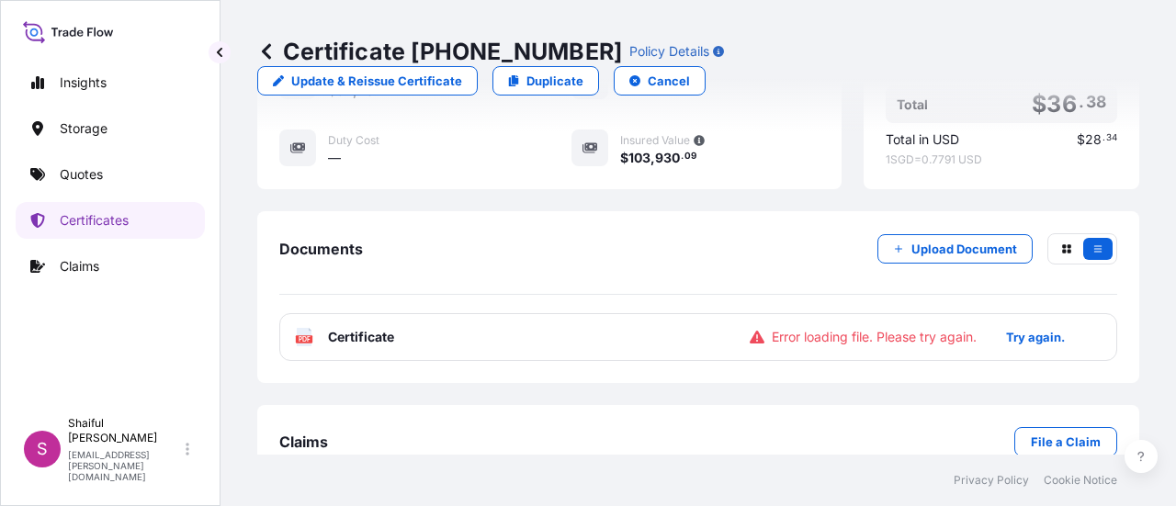
scroll to position [624, 0]
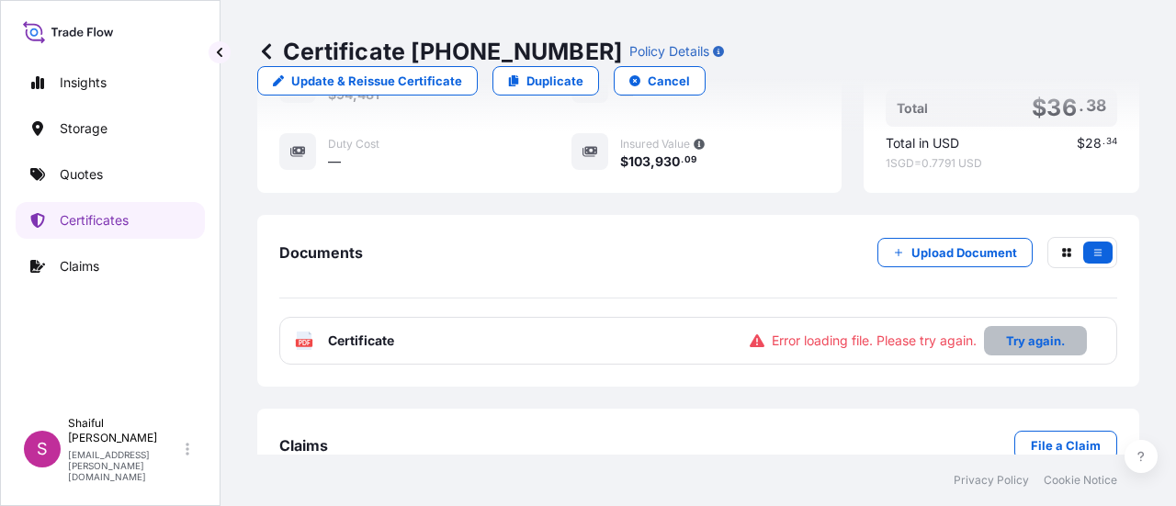
click at [1029, 335] on button "Try again." at bounding box center [1035, 340] width 103 height 29
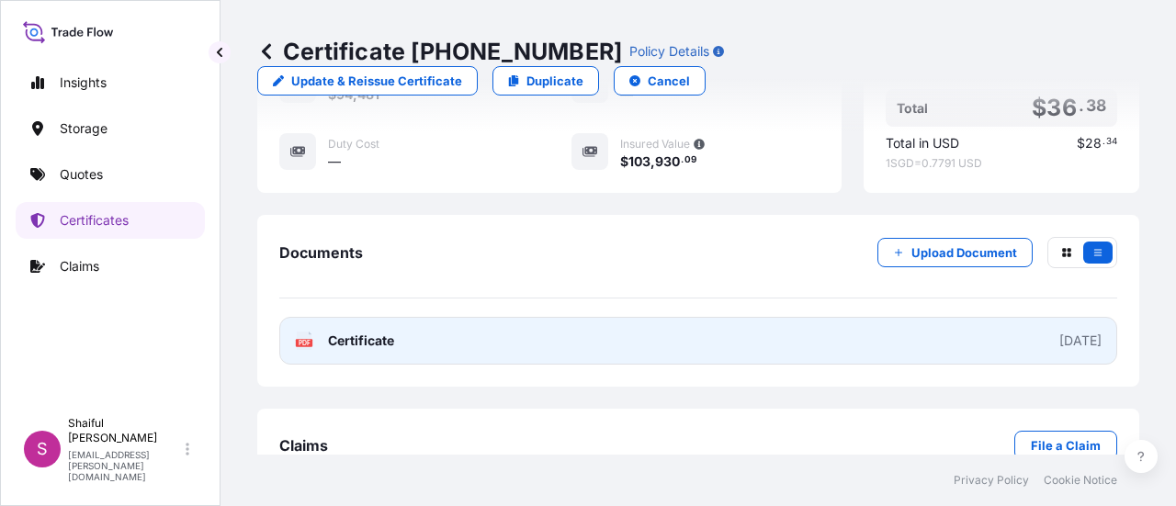
click at [931, 332] on link "PDF Certificate [DATE]" at bounding box center [698, 341] width 838 height 48
